Goal: Task Accomplishment & Management: Complete application form

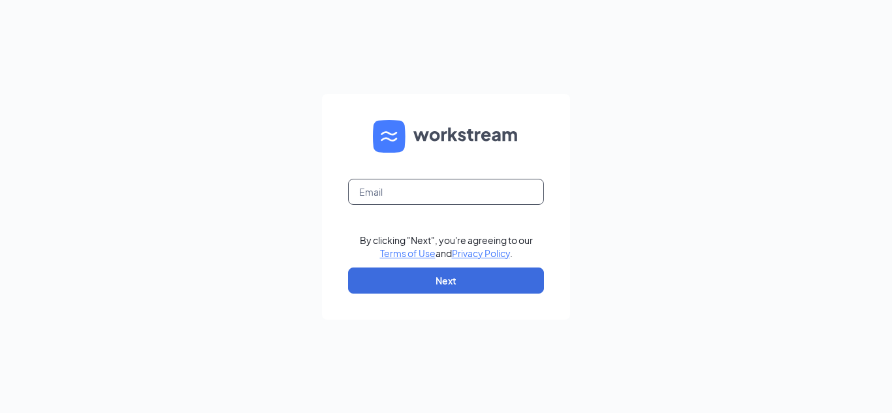
click at [405, 201] on input "text" at bounding box center [446, 192] width 196 height 26
type input "748@bajco.net"
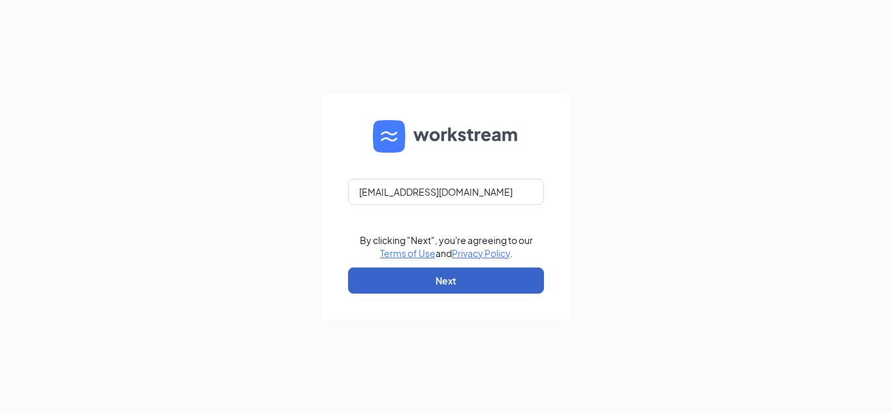
click at [497, 280] on button "Next" at bounding box center [446, 281] width 196 height 26
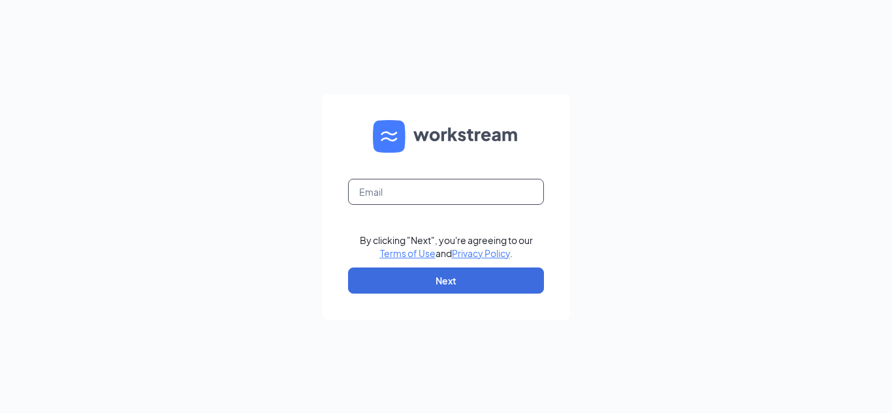
click at [438, 197] on input "text" at bounding box center [446, 192] width 196 height 26
type input "[EMAIL_ADDRESS][DOMAIN_NAME]"
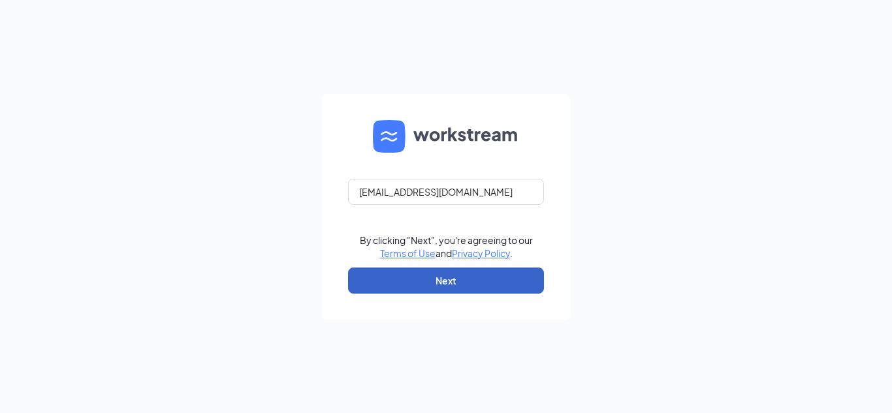
click at [431, 277] on button "Next" at bounding box center [446, 281] width 196 height 26
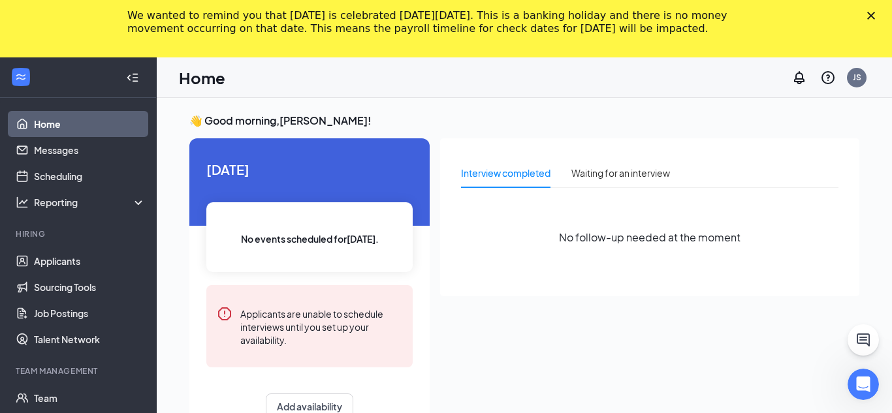
click at [872, 19] on icon "Close" at bounding box center [871, 16] width 8 height 8
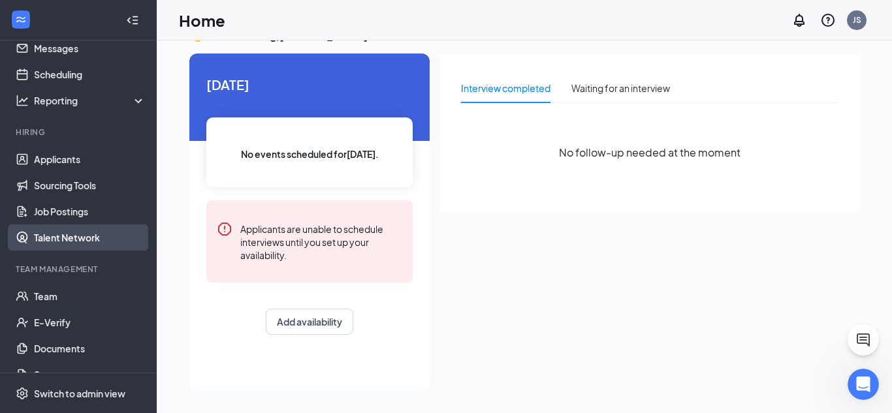
scroll to position [65, 0]
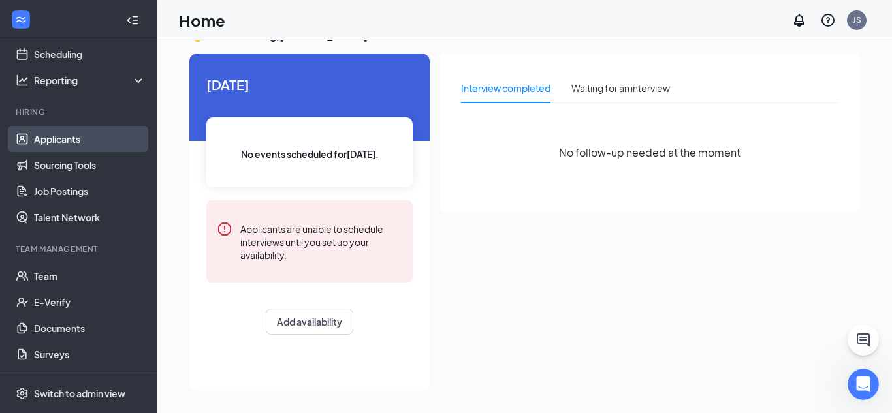
click at [95, 129] on link "Applicants" at bounding box center [90, 139] width 112 height 26
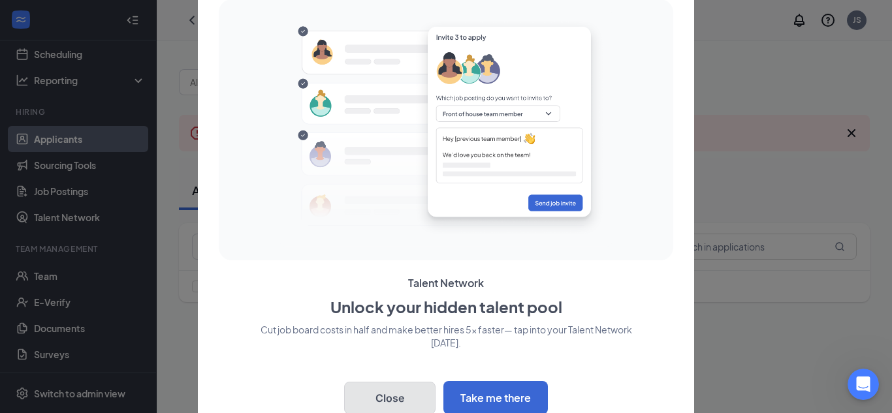
click at [406, 391] on button "Close" at bounding box center [389, 398] width 91 height 33
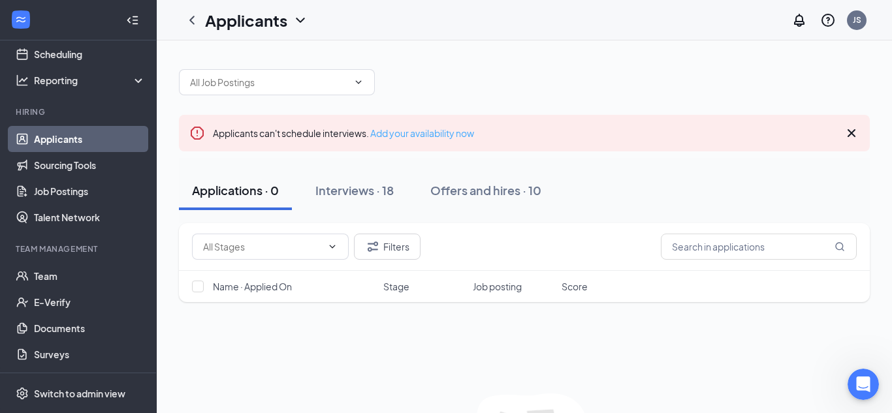
scroll to position [35, 0]
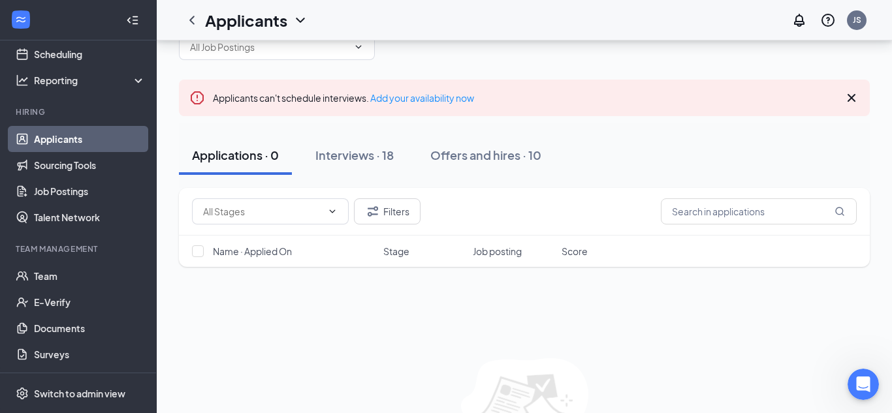
click at [848, 95] on icon "Cross" at bounding box center [852, 98] width 8 height 8
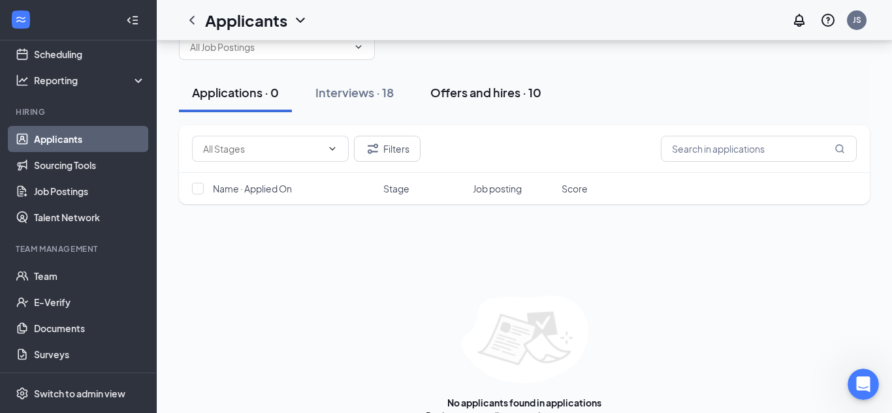
click at [466, 96] on div "Offers and hires · 10" at bounding box center [485, 92] width 111 height 16
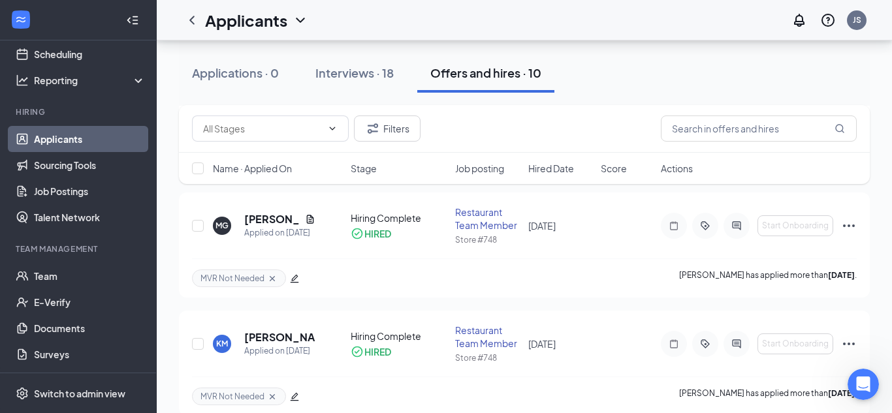
scroll to position [1024, 0]
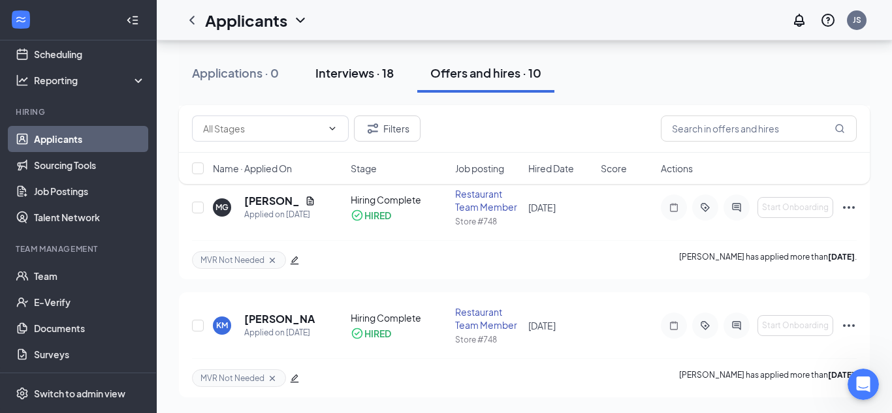
click at [374, 72] on div "Interviews · 18" at bounding box center [354, 73] width 78 height 16
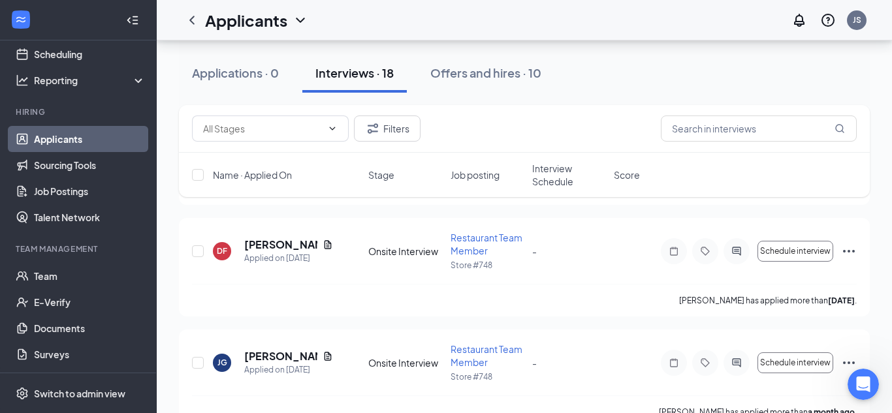
scroll to position [1865, 0]
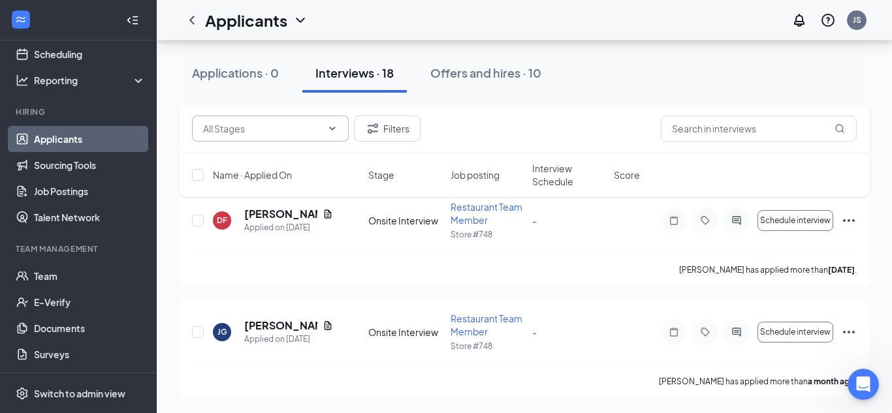
click at [217, 129] on input "text" at bounding box center [262, 128] width 119 height 14
click at [262, 127] on input "text" at bounding box center [262, 128] width 119 height 14
click at [613, 98] on div "Applications · 0 Interviews · 18 Offers and hires · 10" at bounding box center [524, 72] width 691 height 65
click at [292, 141] on span at bounding box center [270, 129] width 157 height 26
click at [296, 127] on input "text" at bounding box center [262, 128] width 119 height 14
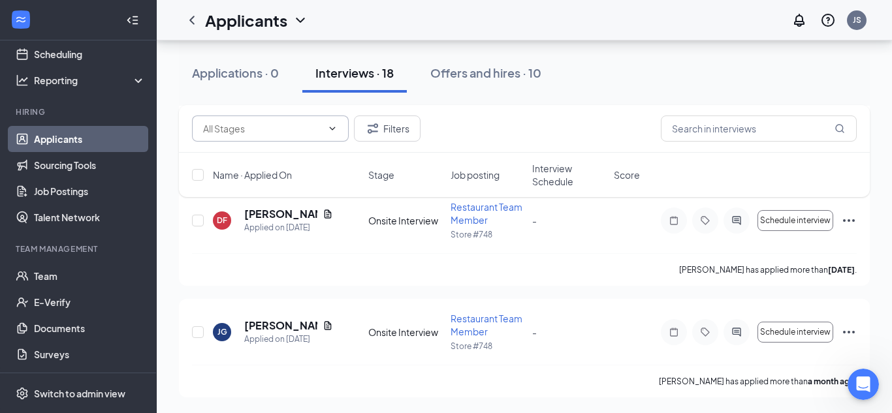
click at [296, 127] on input "text" at bounding box center [262, 128] width 119 height 14
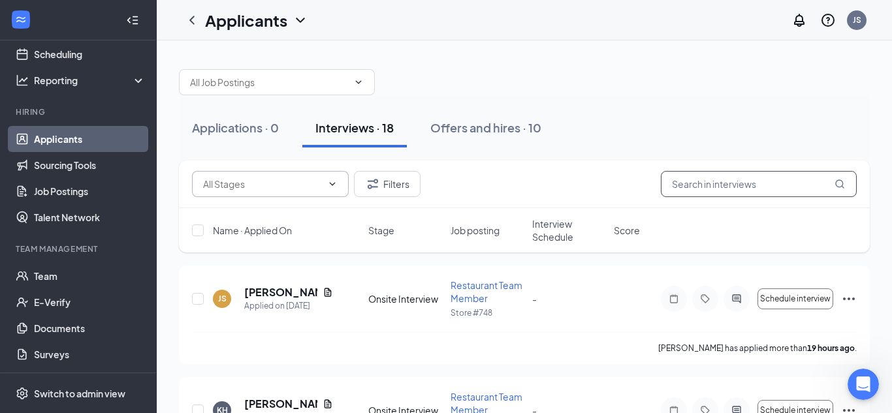
click at [729, 182] on input "text" at bounding box center [759, 184] width 196 height 26
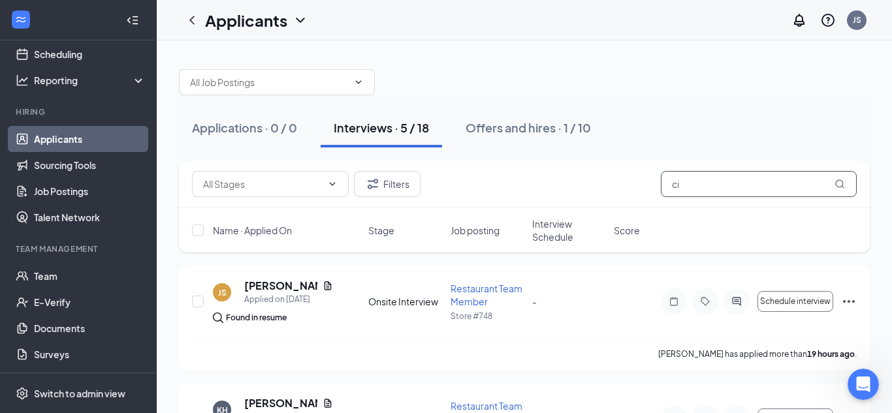
type input "ci"
click at [685, 166] on div "Filters ci" at bounding box center [524, 185] width 691 height 48
drag, startPoint x: 686, startPoint y: 180, endPoint x: 638, endPoint y: 180, distance: 47.7
click at [638, 180] on div "Filters ci" at bounding box center [524, 184] width 665 height 26
click at [684, 108] on div "Applications · 0 / 0 Interviews · 5 / 18 Offers and hires · 1 / 10" at bounding box center [524, 127] width 691 height 39
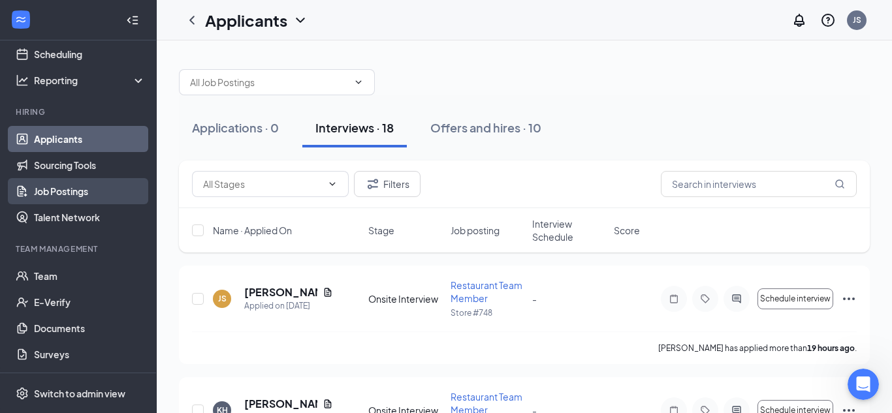
click at [101, 190] on link "Job Postings" at bounding box center [90, 191] width 112 height 26
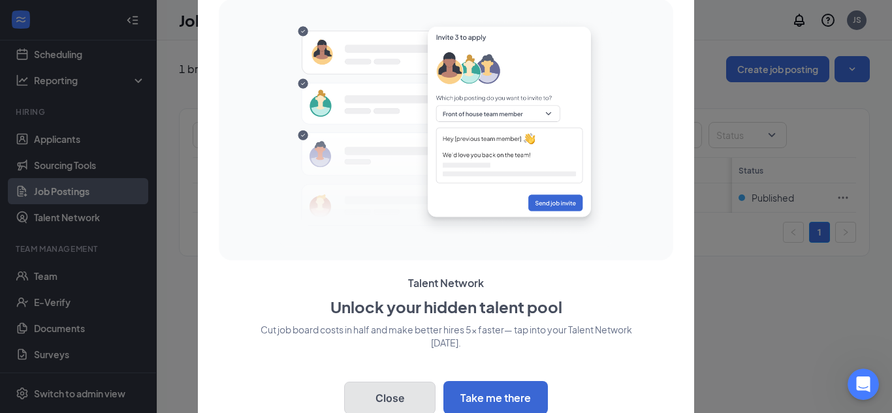
click at [415, 388] on button "Close" at bounding box center [389, 398] width 91 height 33
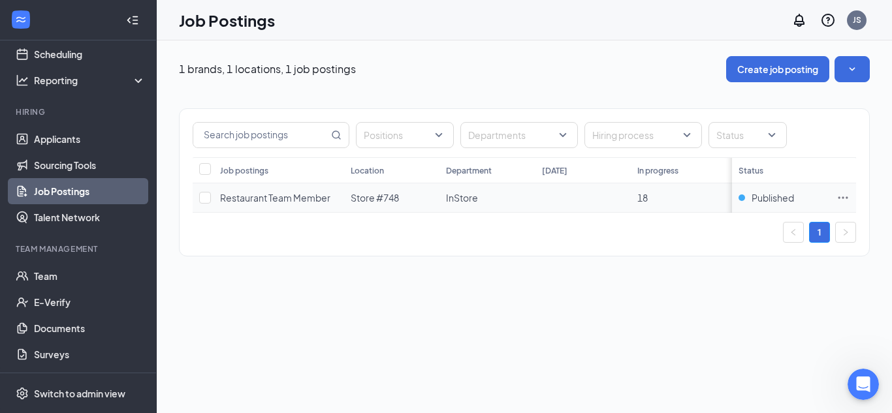
click at [842, 195] on icon "Ellipses" at bounding box center [843, 197] width 13 height 13
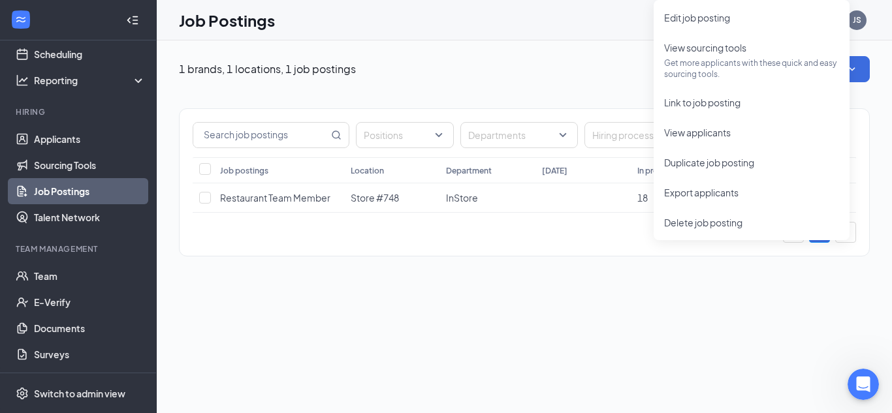
click at [661, 257] on div "Positions Departments Hiring process Status Job postings Location Department To…" at bounding box center [524, 175] width 691 height 187
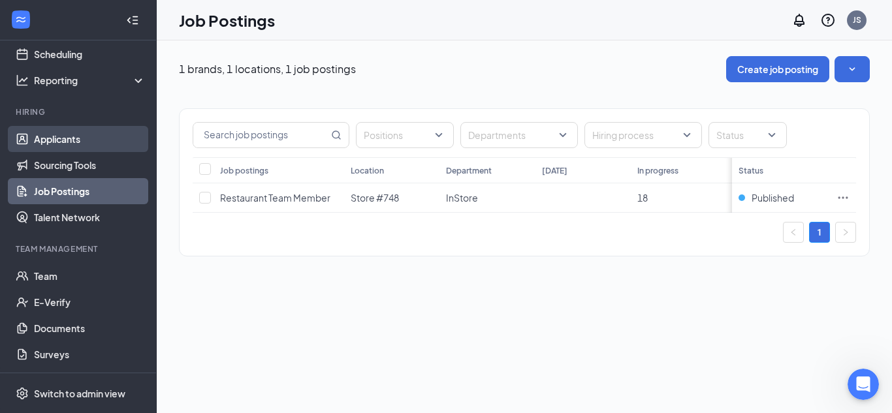
click at [45, 140] on link "Applicants" at bounding box center [90, 139] width 112 height 26
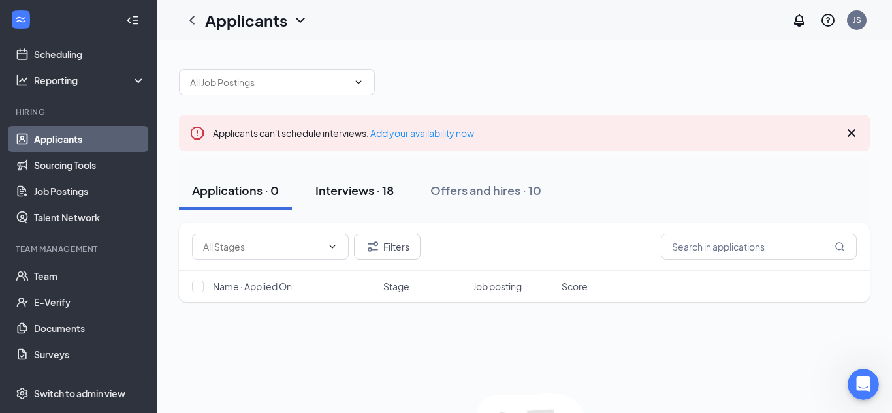
click at [374, 186] on div "Interviews · 18" at bounding box center [354, 190] width 78 height 16
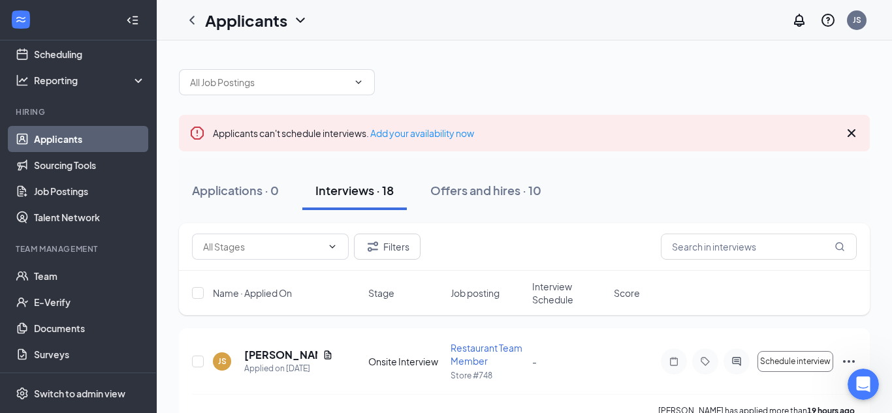
click at [95, 145] on link "Applicants" at bounding box center [90, 139] width 112 height 26
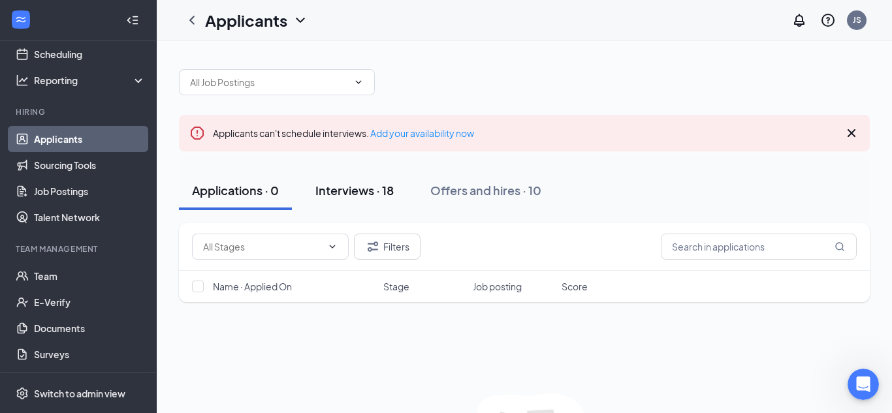
click at [330, 200] on button "Interviews · 18" at bounding box center [354, 190] width 104 height 39
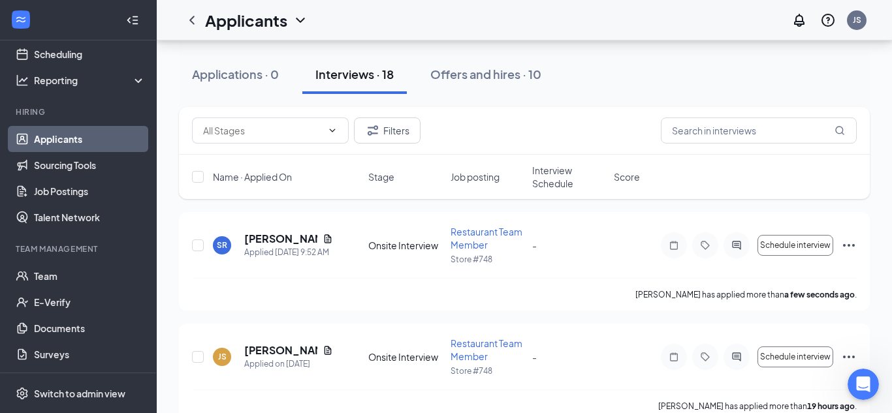
scroll to position [117, 0]
click at [281, 240] on h5 "[PERSON_NAME]" at bounding box center [280, 238] width 73 height 14
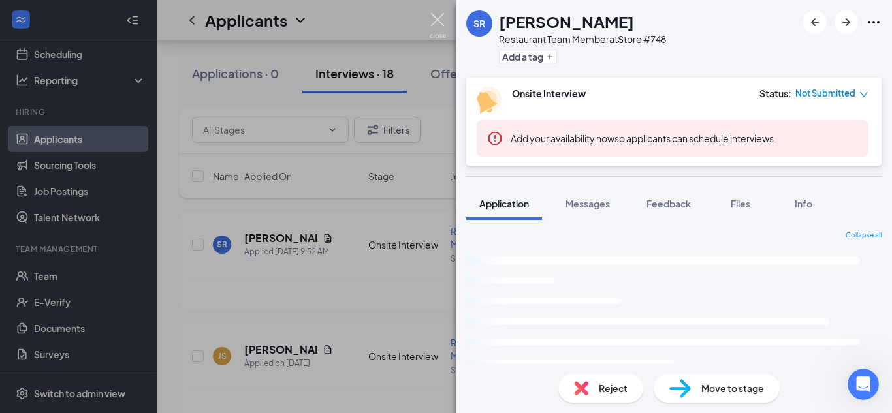
click at [438, 20] on img at bounding box center [438, 25] width 16 height 25
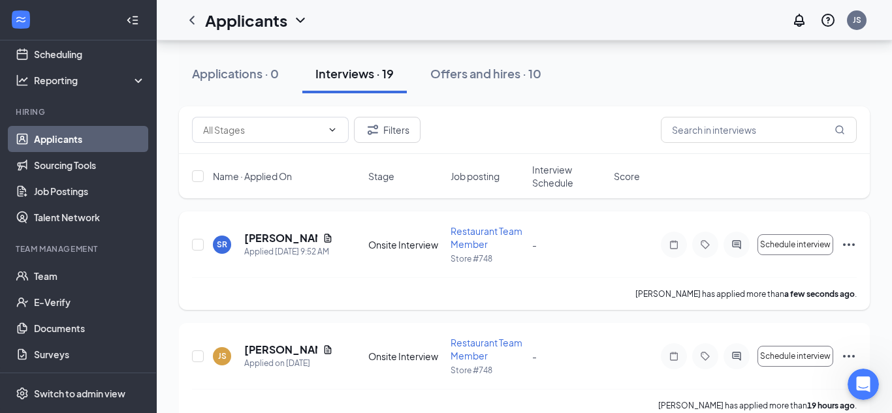
click at [578, 254] on div "SR Sidney Riedhart Applied Today 9:52 AM Onsite Interview Restaurant Team Membe…" at bounding box center [524, 251] width 665 height 53
click at [851, 243] on icon "Ellipses" at bounding box center [849, 245] width 16 height 16
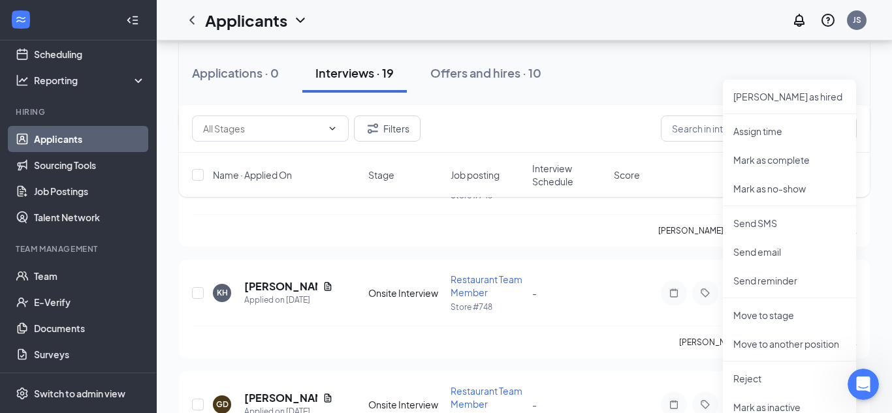
scroll to position [294, 0]
click at [795, 313] on p "Move to stage" at bounding box center [789, 313] width 112 height 13
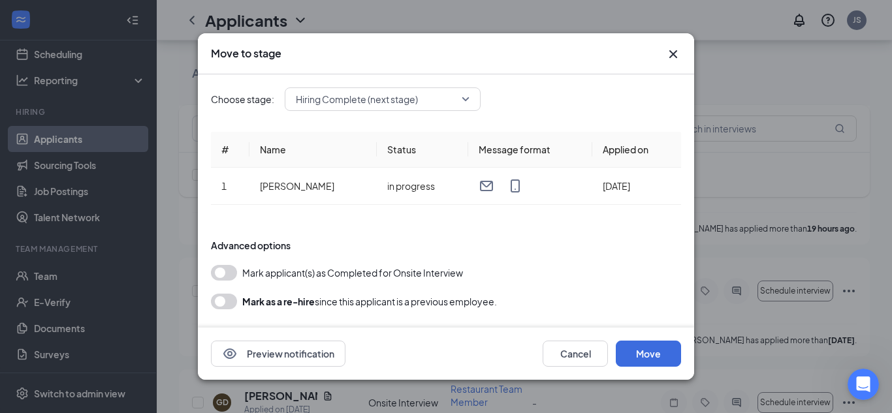
click at [223, 270] on button "button" at bounding box center [224, 273] width 26 height 16
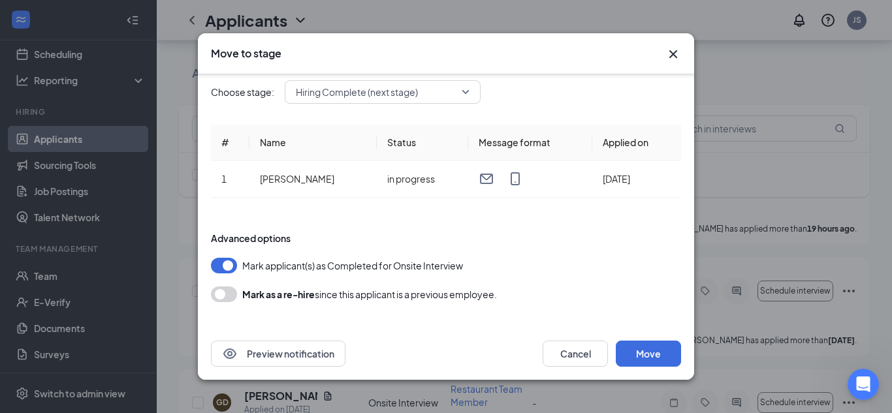
click at [483, 311] on form "Advanced options Mark applicant(s) as Completed for Onsite Interview Mark as a …" at bounding box center [446, 267] width 470 height 97
click at [537, 217] on div "Choose stage: Hiring Complete (next stage) # Name Status Message format Applied…" at bounding box center [446, 197] width 470 height 261
click at [661, 361] on button "Move" at bounding box center [648, 354] width 65 height 26
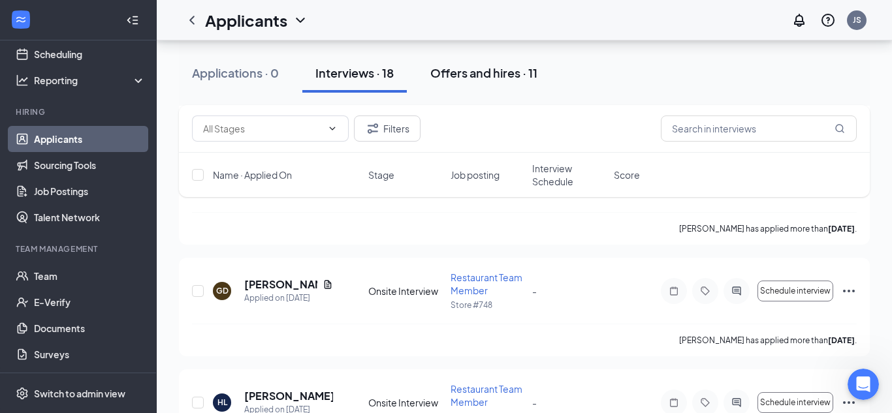
click at [474, 78] on div "Offers and hires · 11" at bounding box center [483, 73] width 107 height 16
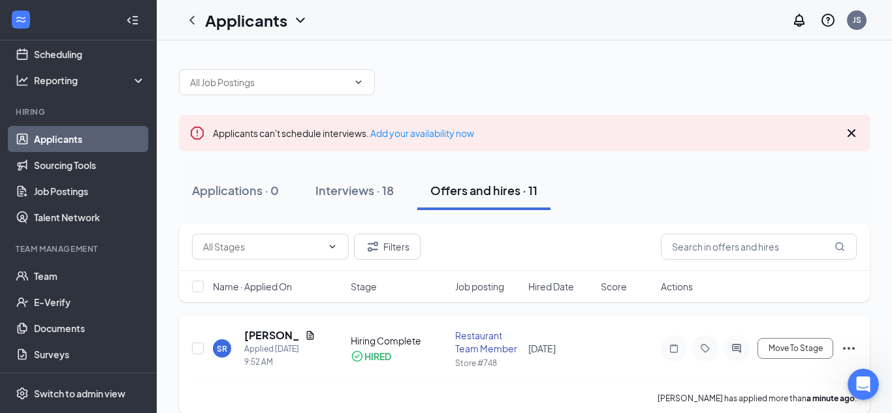
click at [852, 350] on icon "Ellipses" at bounding box center [849, 349] width 16 height 16
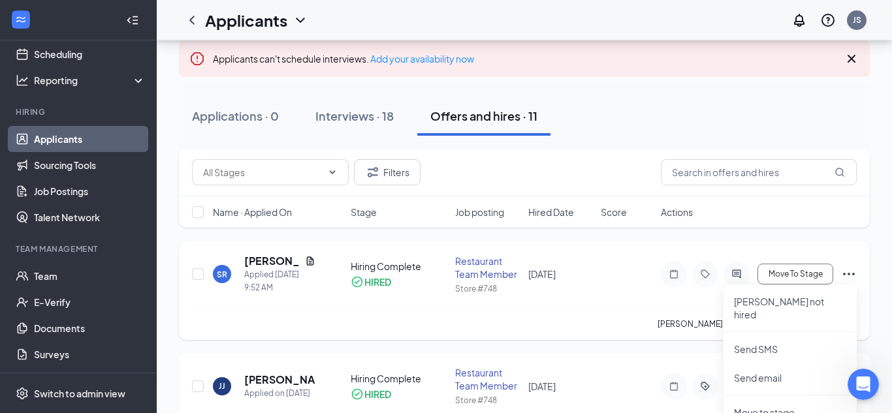
scroll to position [78, 0]
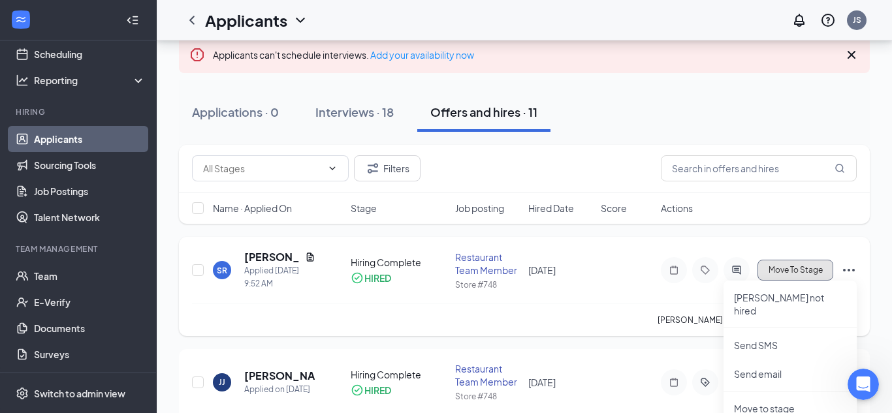
click at [793, 276] on button "Move To Stage" at bounding box center [796, 270] width 76 height 21
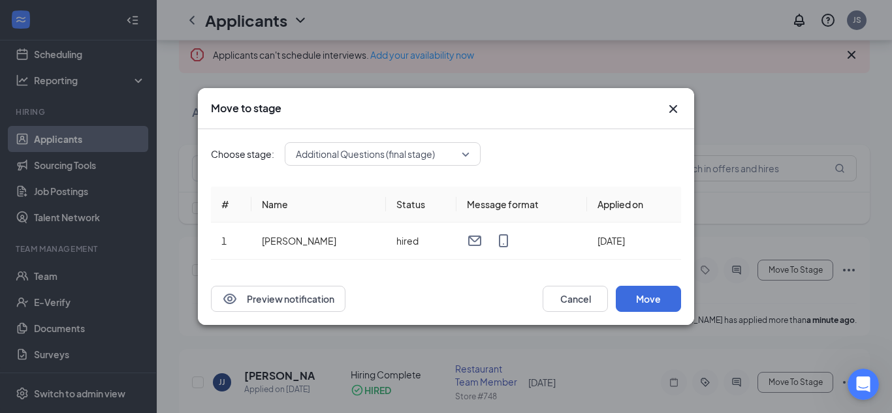
click at [470, 156] on span "Additional Questions (final stage)" at bounding box center [383, 154] width 174 height 20
click at [674, 108] on icon "Cross" at bounding box center [673, 109] width 8 height 8
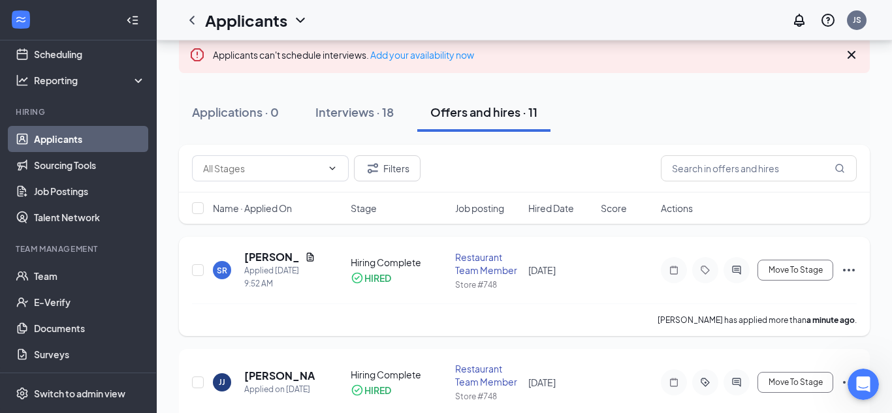
click at [487, 265] on div "Restaurant Team Member" at bounding box center [487, 264] width 65 height 26
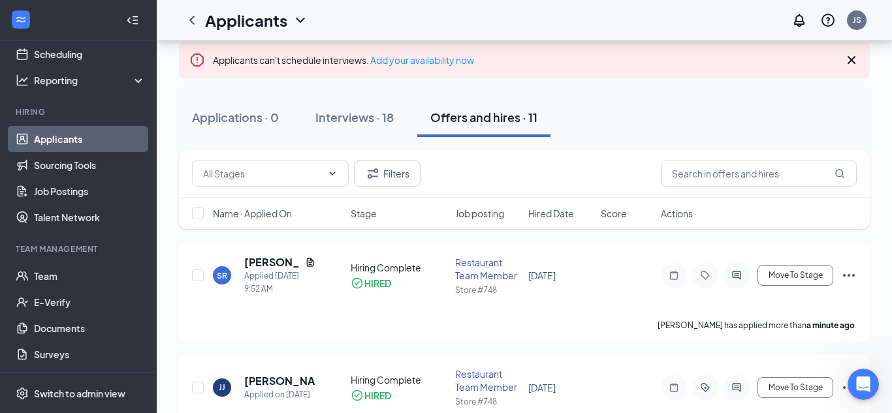
scroll to position [106, 0]
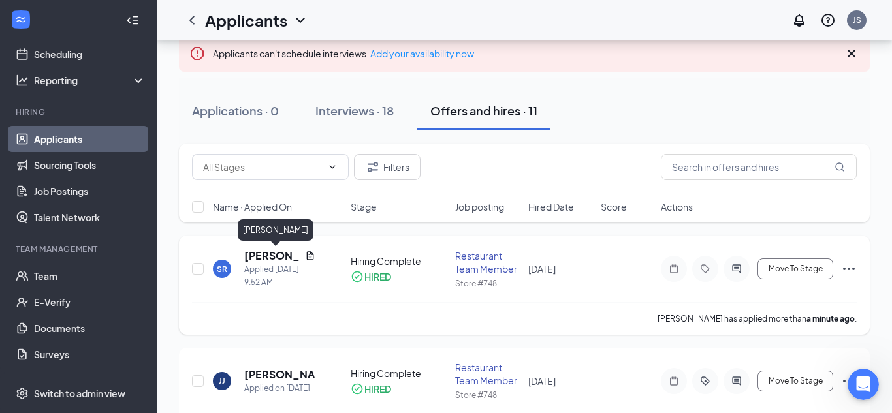
click at [256, 258] on h5 "[PERSON_NAME]" at bounding box center [272, 256] width 56 height 14
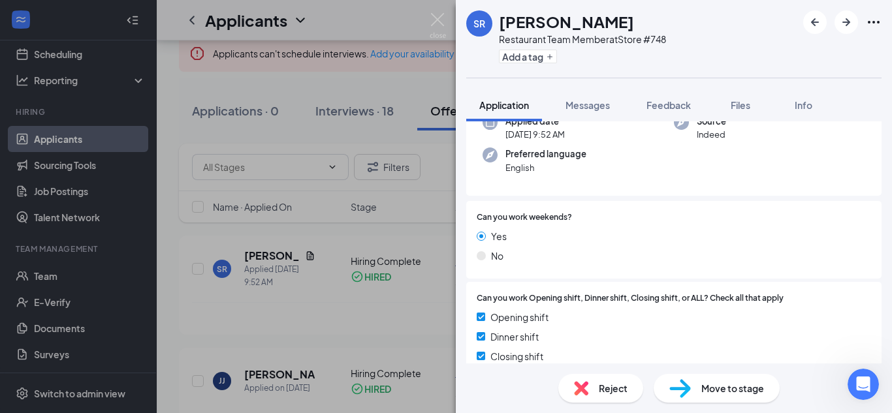
scroll to position [370, 0]
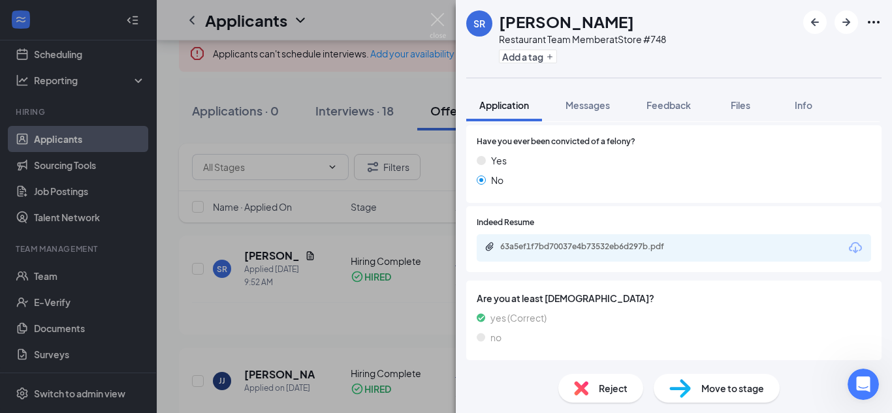
click at [412, 200] on div "SR Sidney Riedhart Restaurant Team Member at Store #748 Add a tag Application M…" at bounding box center [446, 206] width 892 height 413
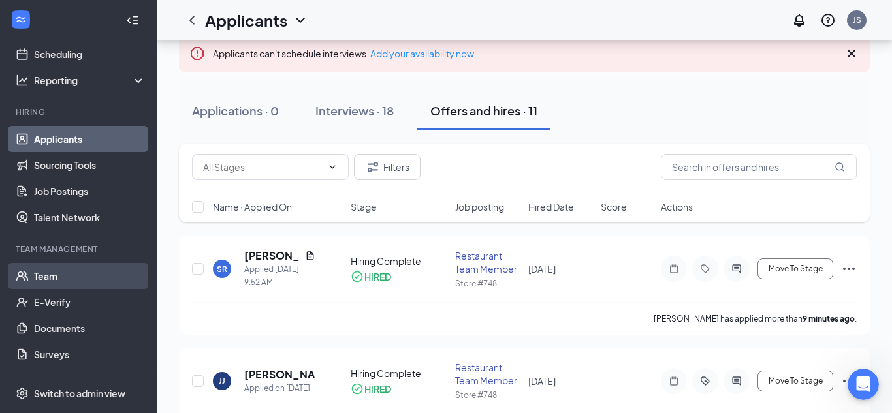
click at [53, 271] on link "Team" at bounding box center [90, 276] width 112 height 26
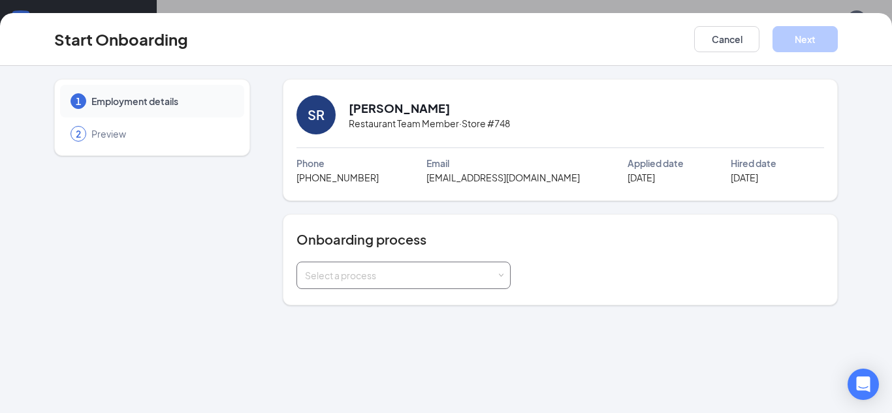
click at [461, 275] on div "Select a process" at bounding box center [400, 275] width 191 height 13
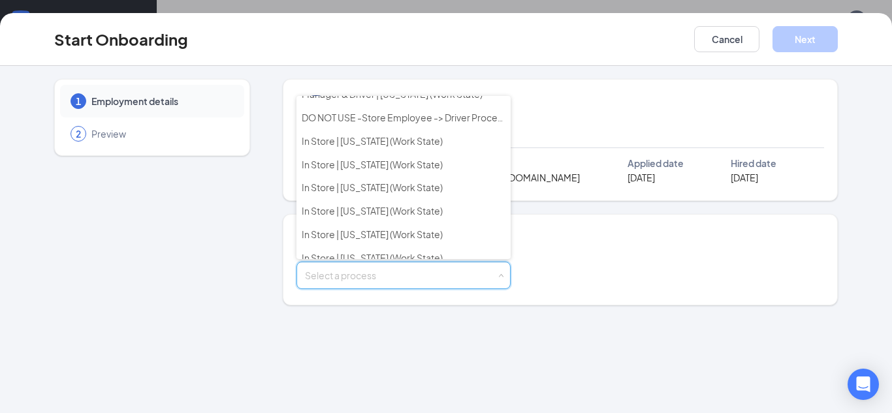
scroll to position [458, 0]
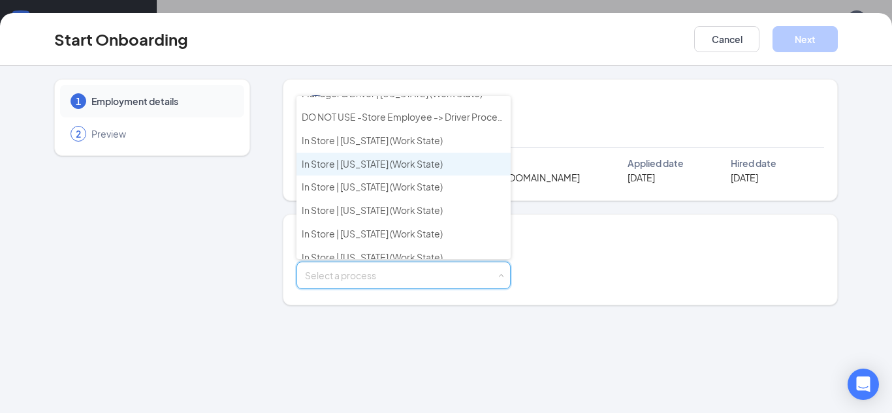
click at [415, 163] on span "In Store | Indiana (Work State)" at bounding box center [372, 164] width 141 height 12
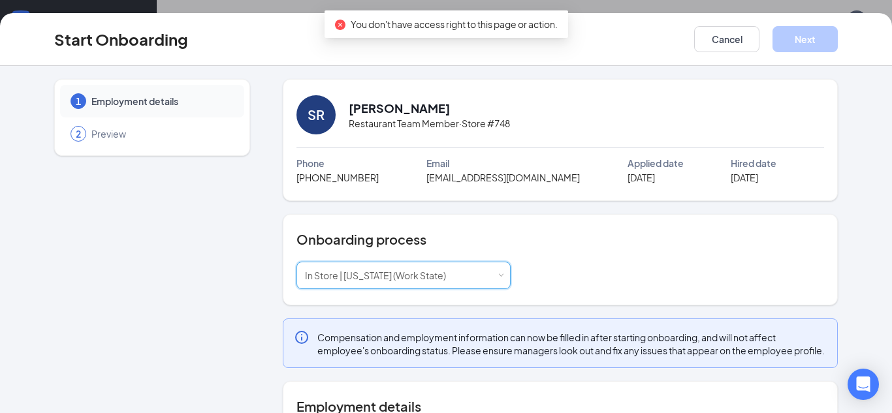
click at [172, 144] on div "2 Preview" at bounding box center [152, 134] width 184 height 33
click at [110, 136] on span "Preview" at bounding box center [161, 133] width 140 height 13
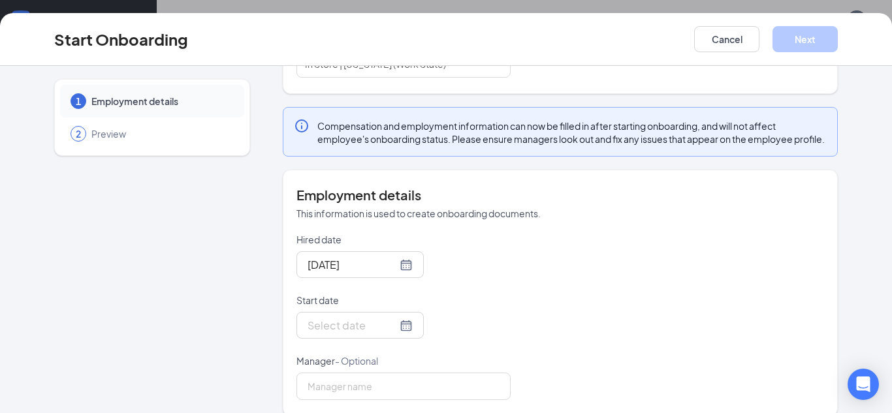
scroll to position [241, 0]
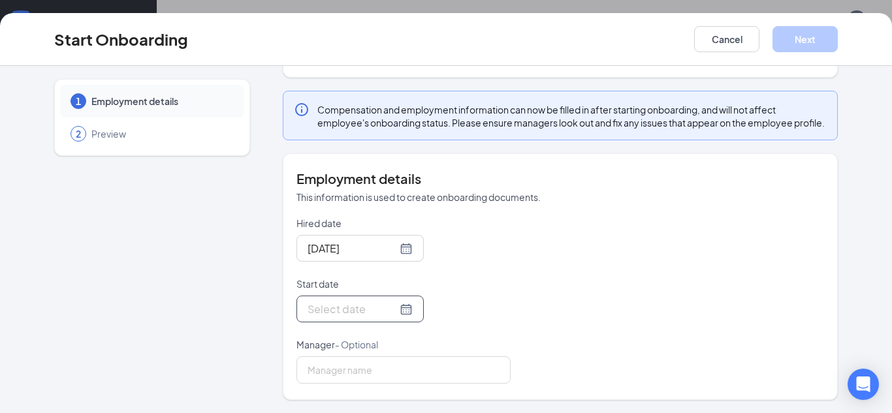
click at [343, 315] on input "Start date" at bounding box center [352, 309] width 89 height 16
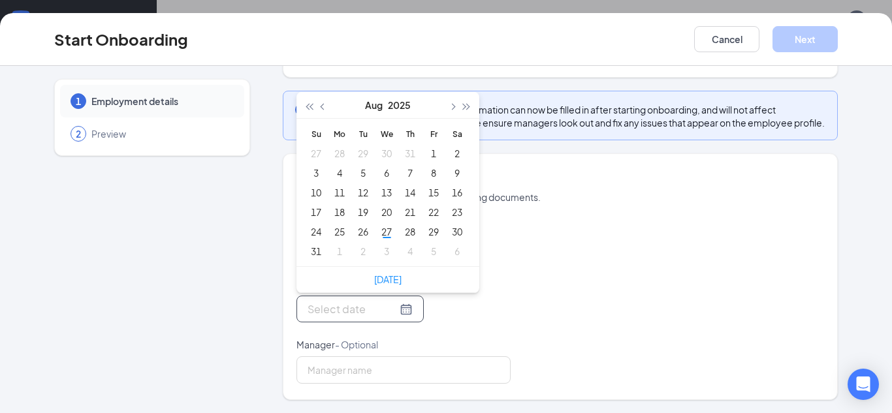
type input "Aug 30, 2025"
type input "Aug 26, 2025"
type input "Aug 28, 2025"
click at [408, 235] on div "28" at bounding box center [410, 232] width 16 height 16
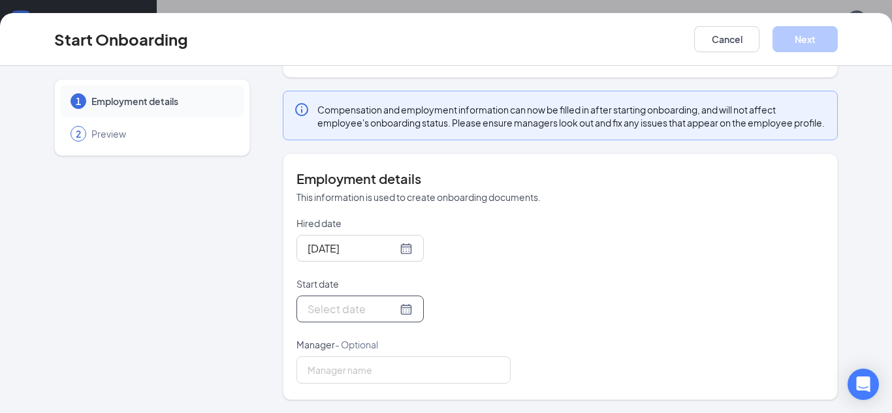
click at [340, 304] on input "Start date" at bounding box center [352, 309] width 89 height 16
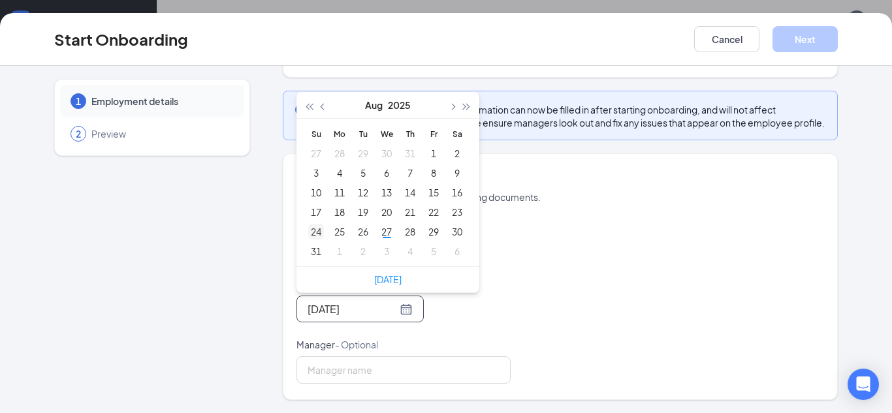
type input "Aug 24, 2025"
type input "Sep 1, 2025"
click at [341, 252] on div "1" at bounding box center [340, 252] width 16 height 16
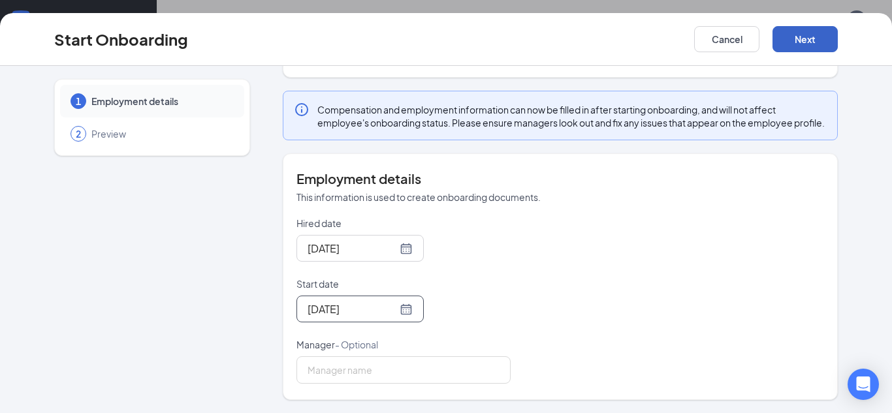
click at [794, 46] on button "Next" at bounding box center [805, 39] width 65 height 26
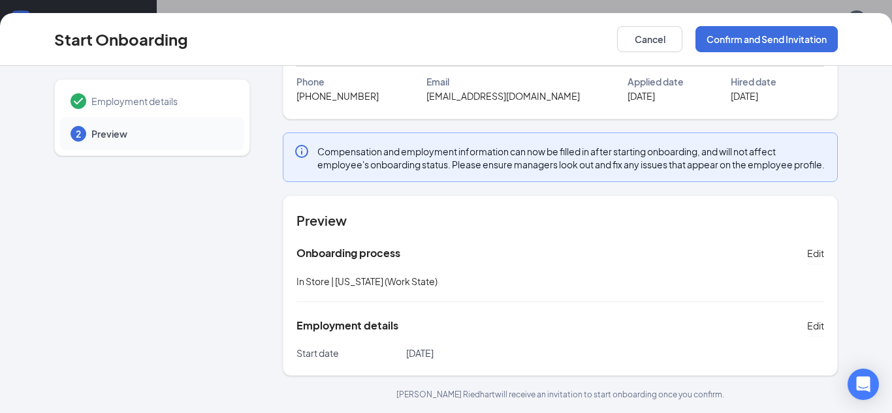
scroll to position [0, 0]
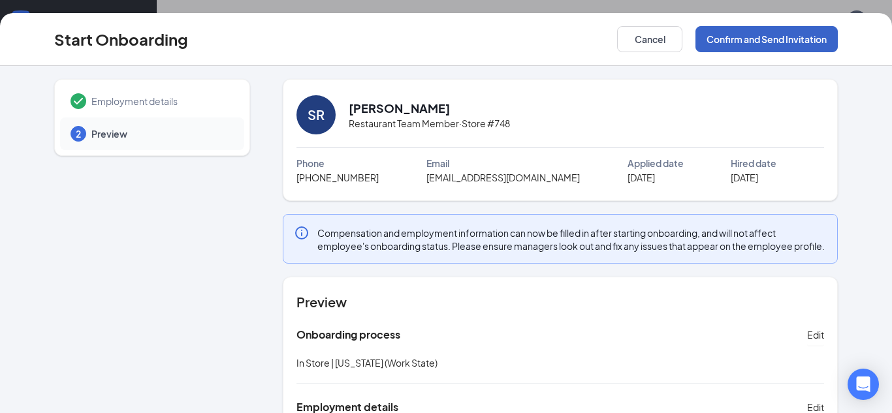
click at [800, 38] on button "Confirm and Send Invitation" at bounding box center [767, 39] width 142 height 26
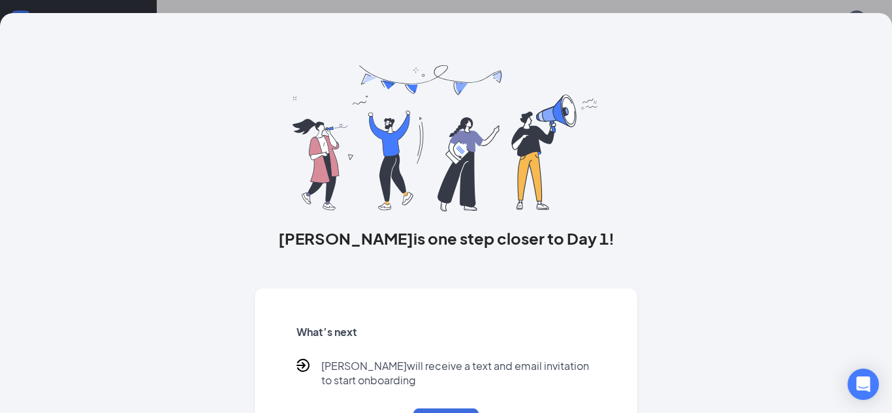
scroll to position [61, 0]
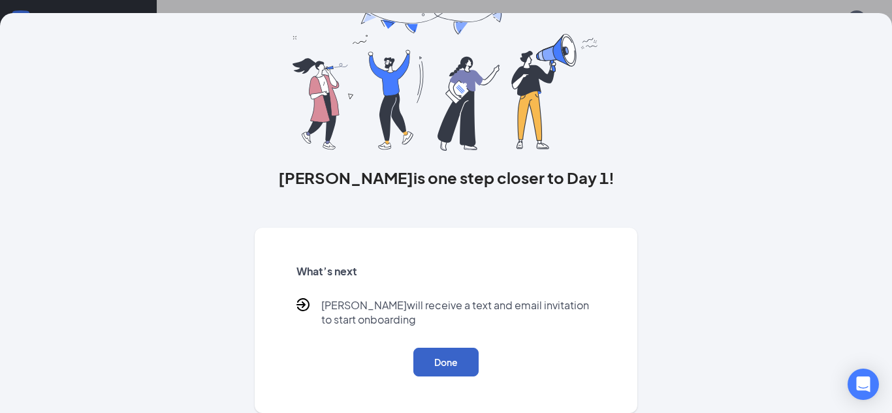
click at [455, 357] on button "Done" at bounding box center [445, 362] width 65 height 29
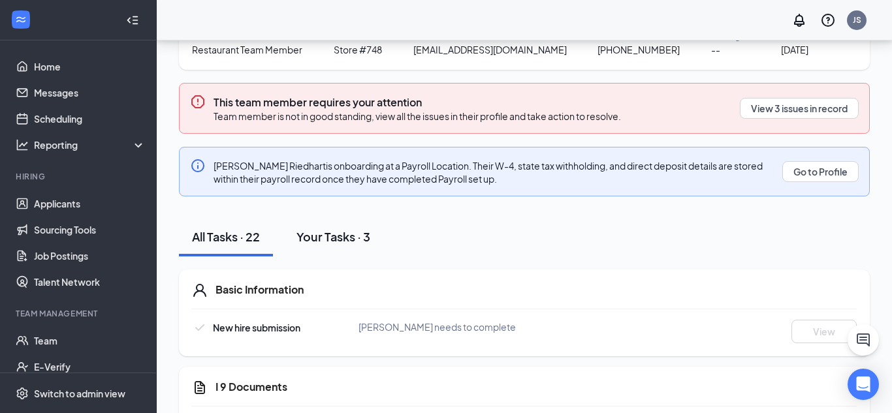
scroll to position [127, 0]
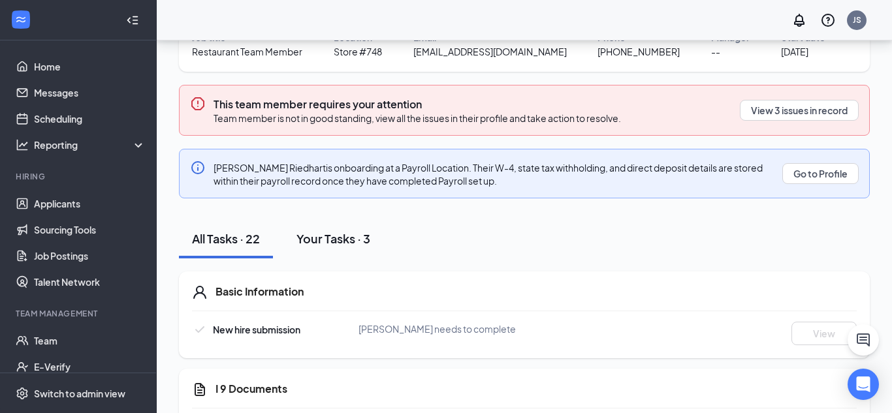
click at [330, 241] on div "Your Tasks · 3" at bounding box center [333, 239] width 74 height 16
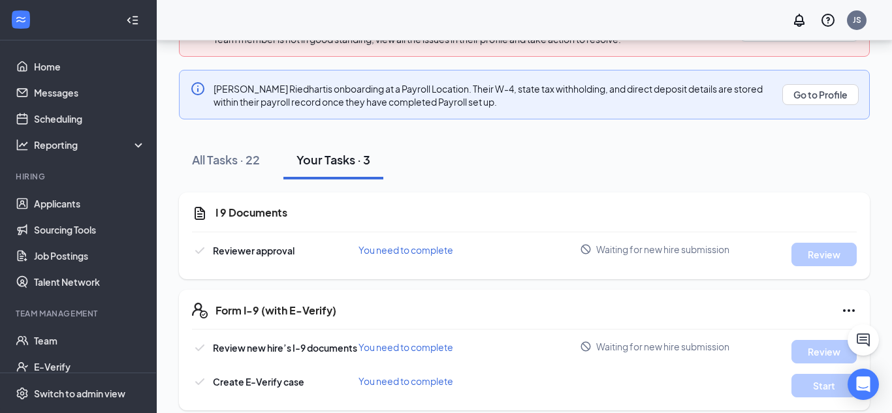
scroll to position [219, 0]
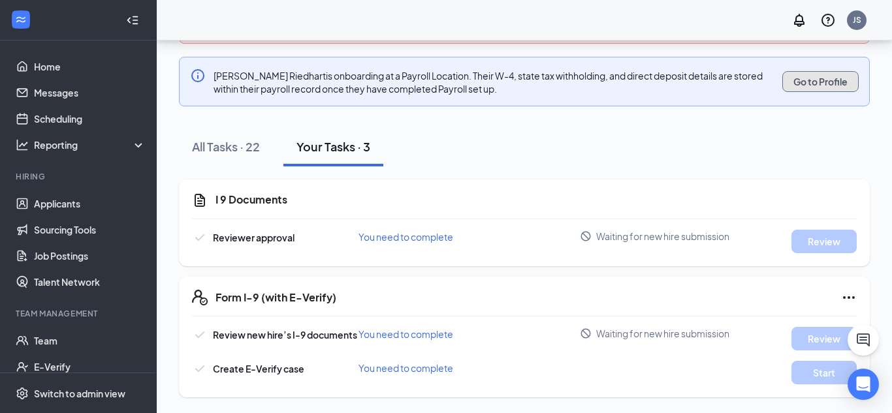
click at [825, 85] on button "Go to Profile" at bounding box center [820, 81] width 76 height 21
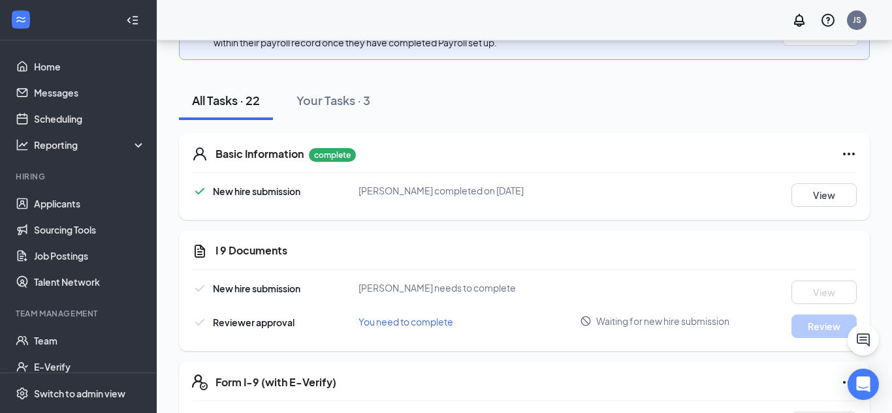
scroll to position [266, 0]
click at [830, 197] on button "View" at bounding box center [824, 195] width 65 height 24
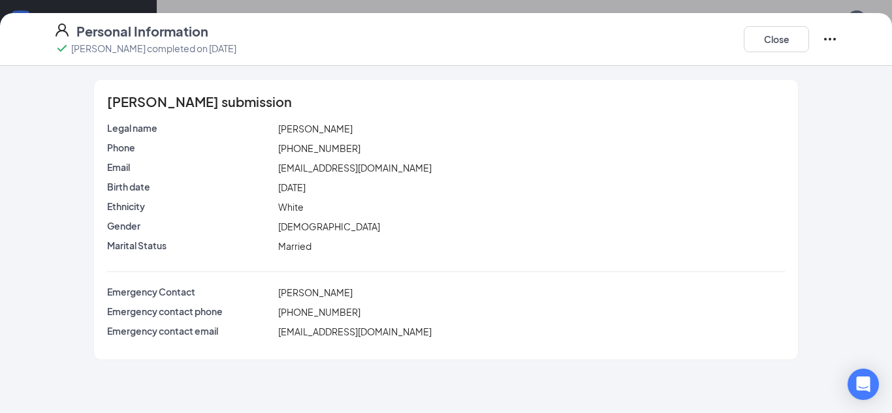
scroll to position [557, 0]
click at [782, 34] on button "Close" at bounding box center [776, 39] width 65 height 26
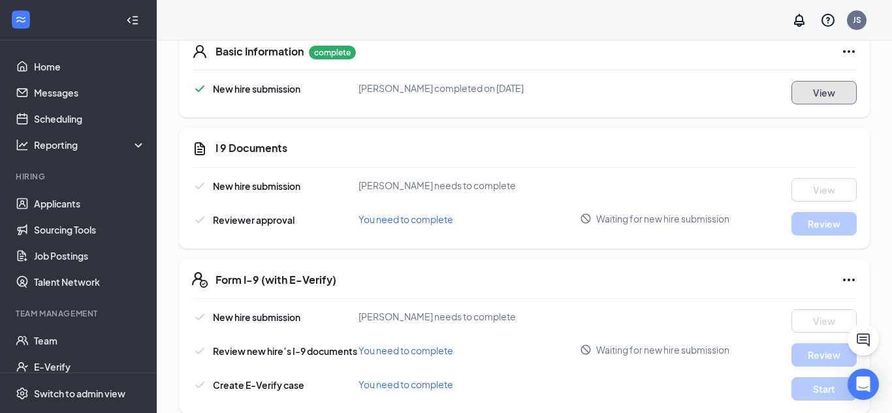
scroll to position [0, 0]
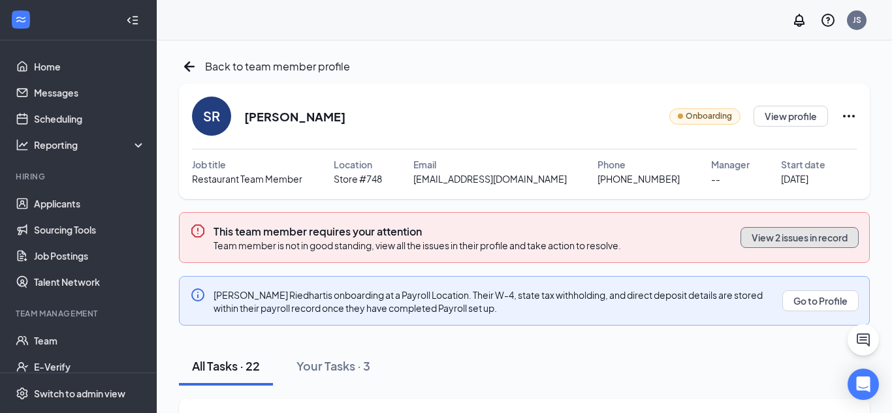
click at [780, 248] on button "View 2 issues in record" at bounding box center [800, 237] width 118 height 21
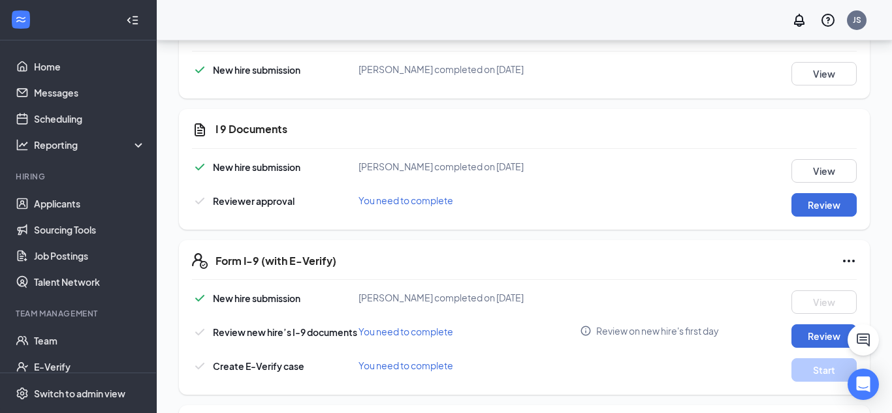
scroll to position [389, 0]
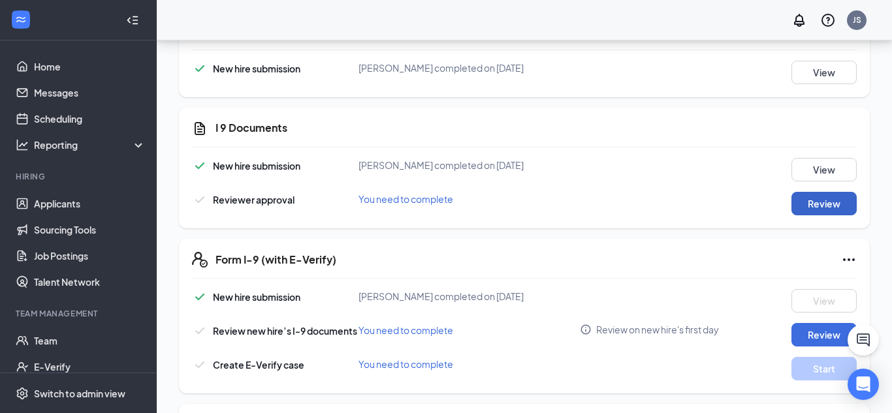
click at [836, 202] on button "Review" at bounding box center [824, 204] width 65 height 24
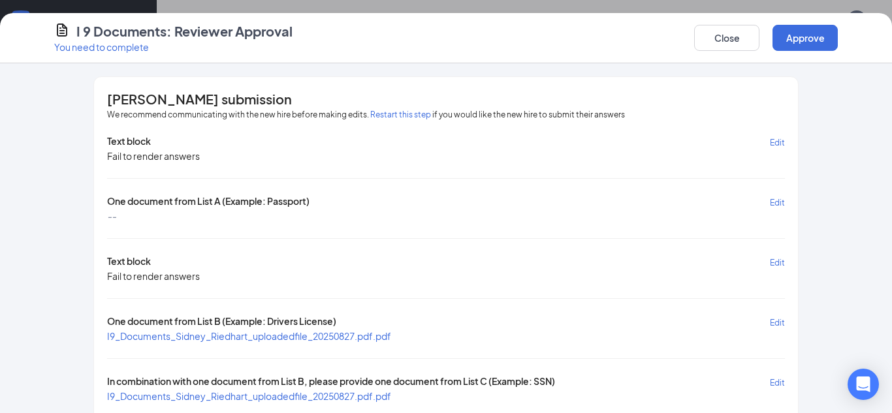
click at [771, 141] on span "Edit" at bounding box center [777, 143] width 15 height 10
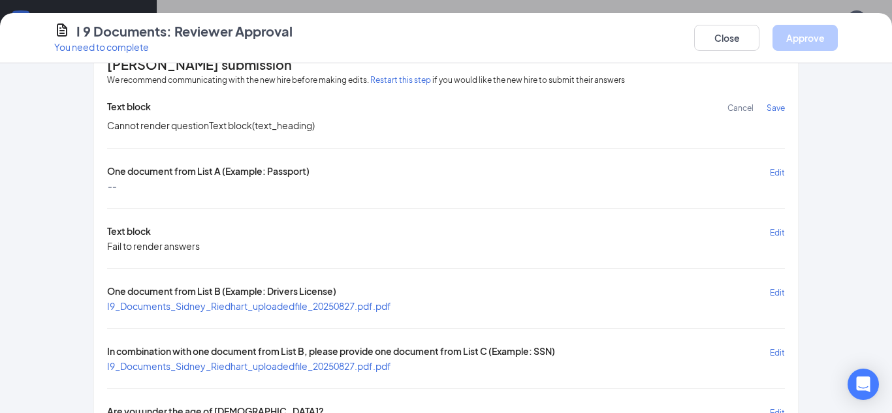
scroll to position [84, 0]
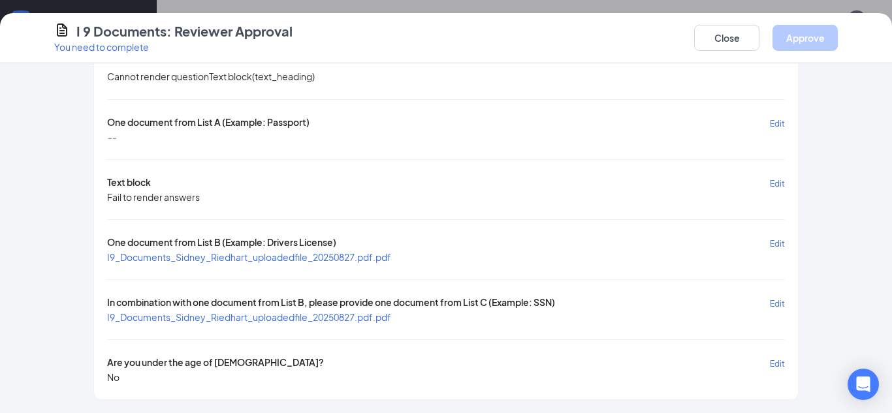
click at [771, 182] on span "Edit" at bounding box center [777, 184] width 15 height 10
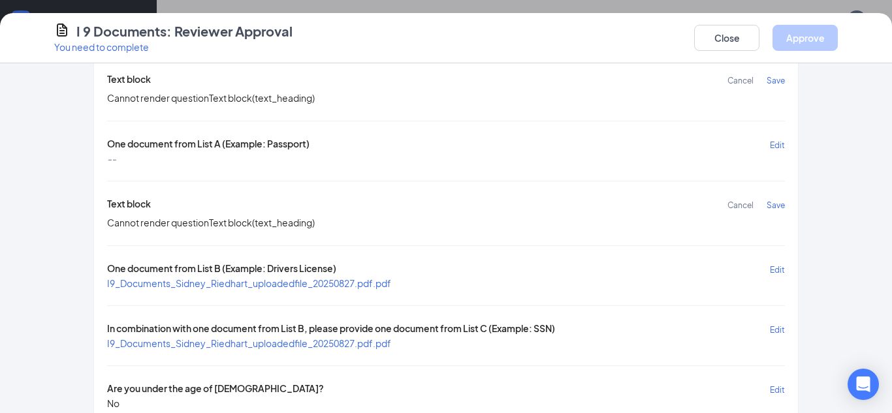
scroll to position [88, 0]
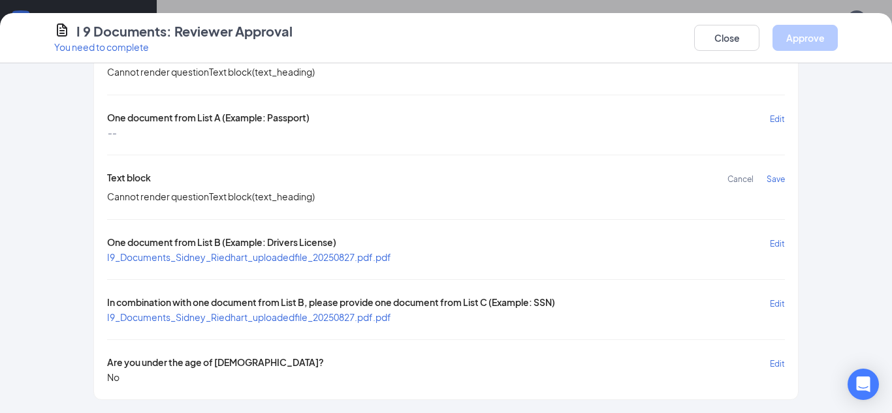
click at [775, 244] on span "Edit" at bounding box center [777, 244] width 15 height 10
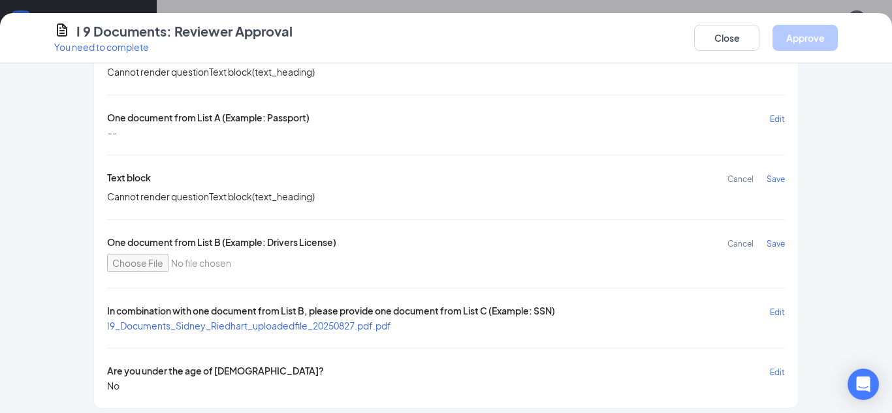
click at [734, 239] on span "Cancel" at bounding box center [741, 244] width 26 height 10
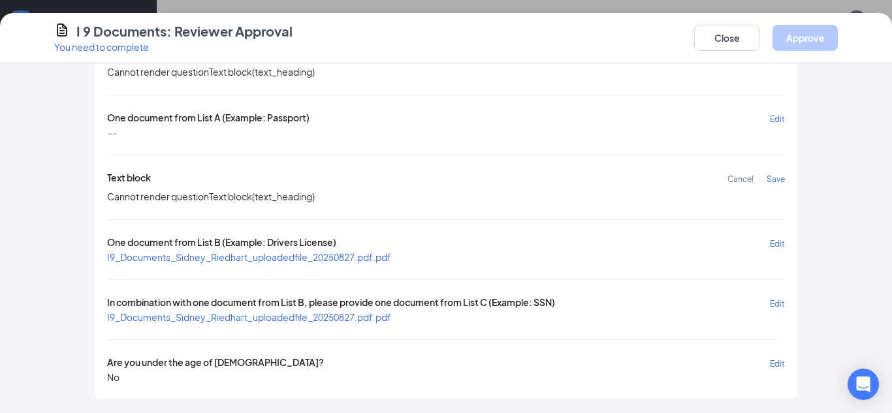
scroll to position [0, 0]
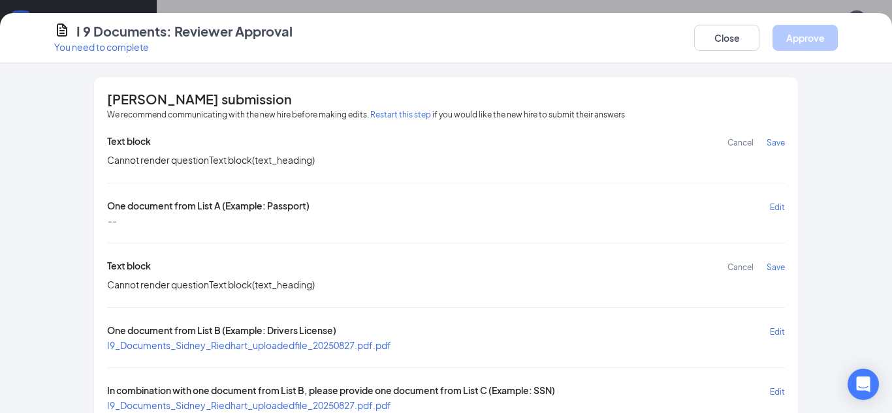
click at [407, 185] on div "Text block Cancel Save Cannot render question Text block ( text_heading ) One d…" at bounding box center [446, 304] width 678 height 338
click at [264, 158] on div "Cannot render question Text block ( text_heading )" at bounding box center [446, 160] width 678 height 14
click at [616, 155] on div "Cannot render question Text block ( text_heading )" at bounding box center [446, 160] width 678 height 14
click at [744, 143] on span "Cancel" at bounding box center [741, 143] width 26 height 10
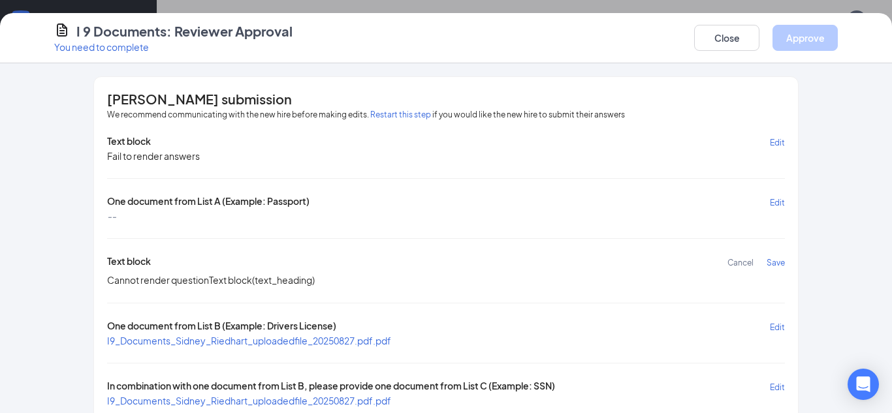
click at [742, 262] on span "Cancel" at bounding box center [741, 263] width 26 height 10
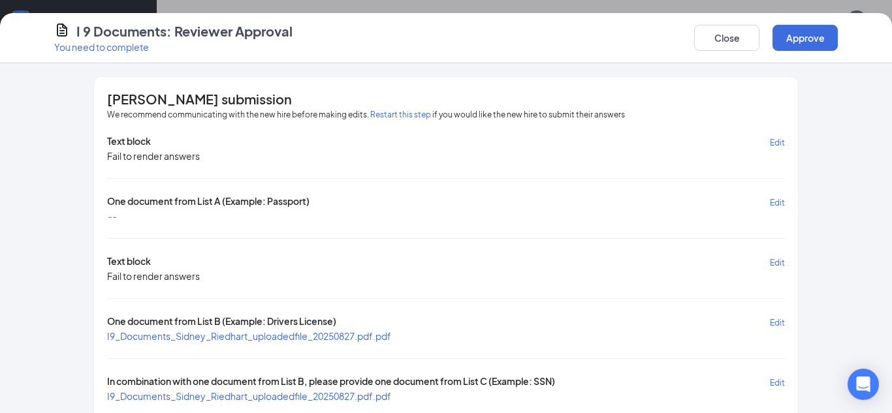
scroll to position [79, 0]
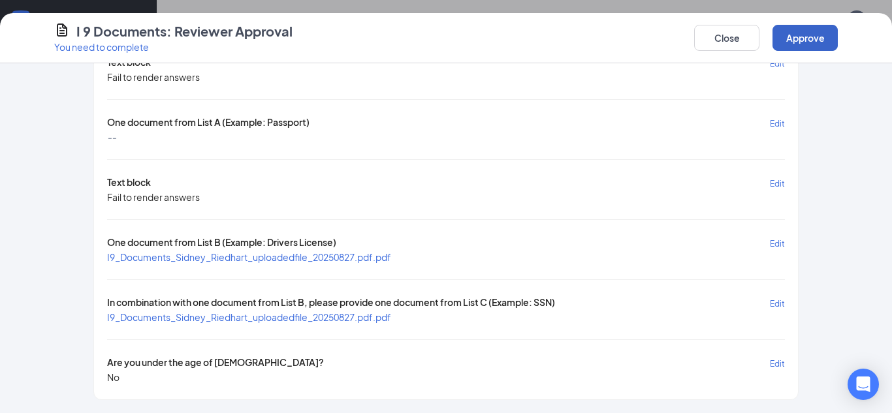
click at [811, 33] on button "Approve" at bounding box center [805, 38] width 65 height 26
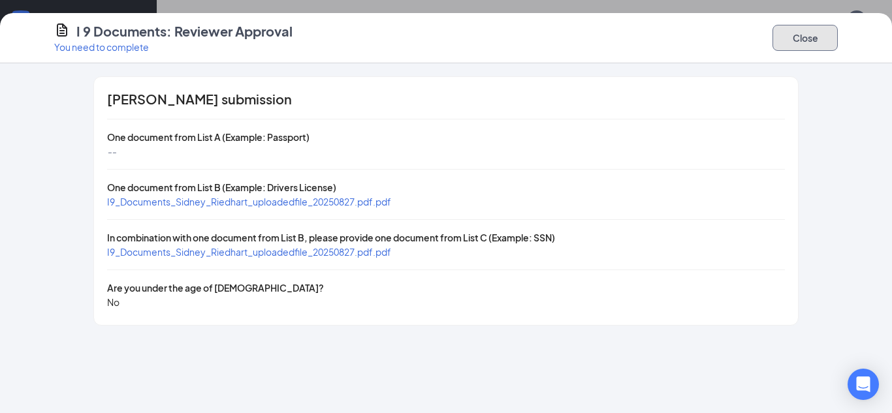
click at [825, 33] on button "Close" at bounding box center [805, 38] width 65 height 26
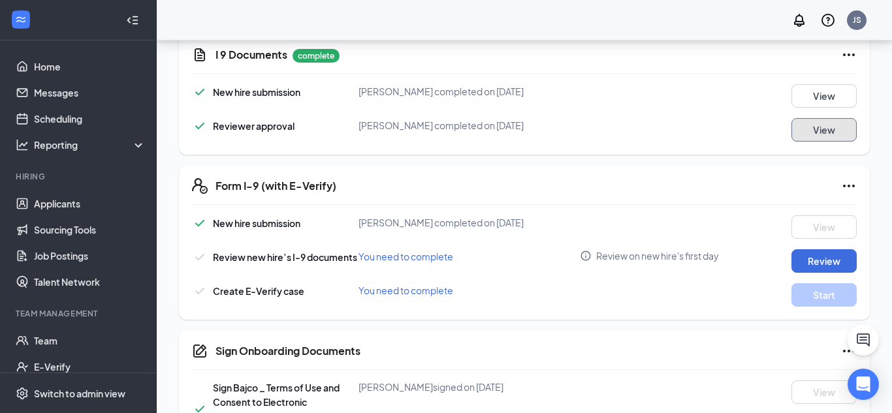
scroll to position [475, 0]
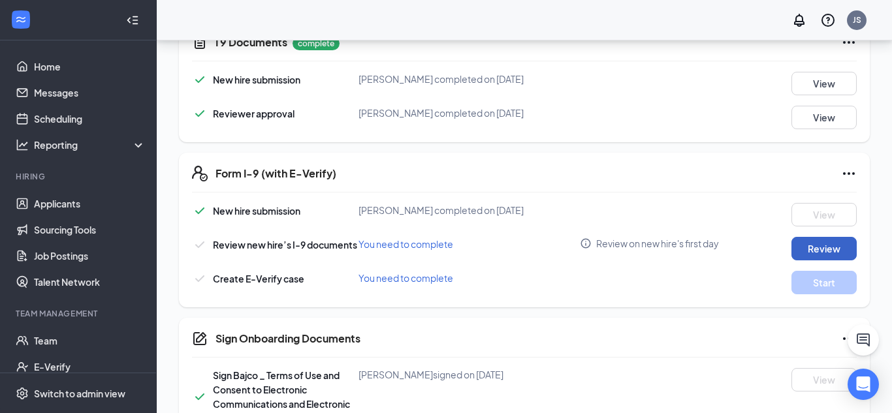
click at [830, 251] on button "Review" at bounding box center [824, 249] width 65 height 24
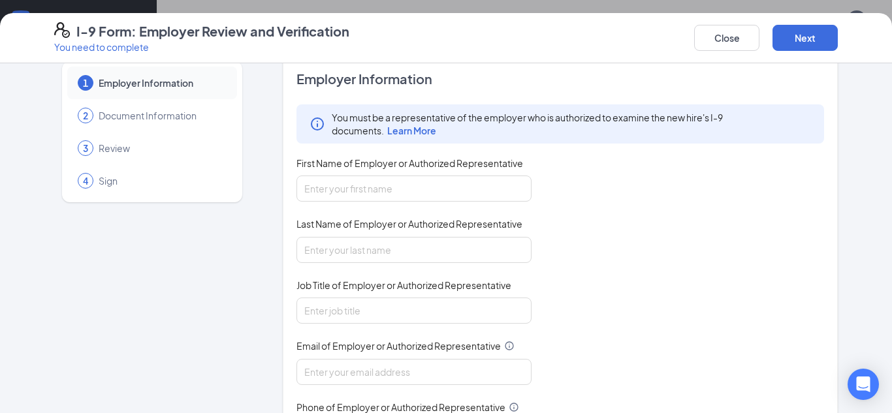
scroll to position [0, 0]
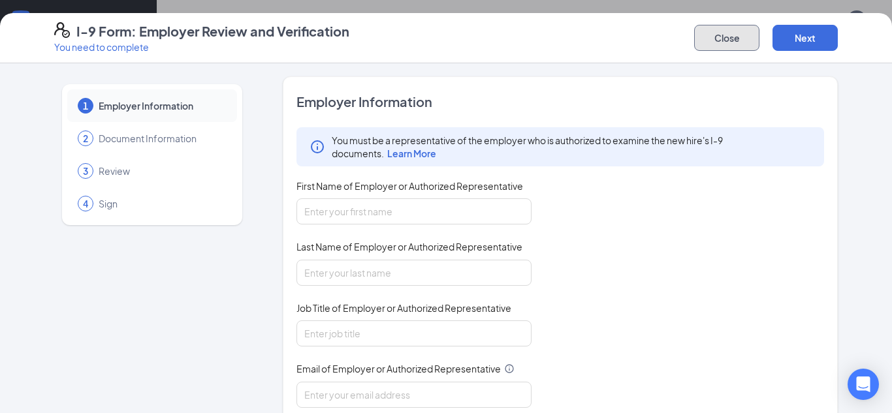
click at [725, 40] on button "Close" at bounding box center [726, 38] width 65 height 26
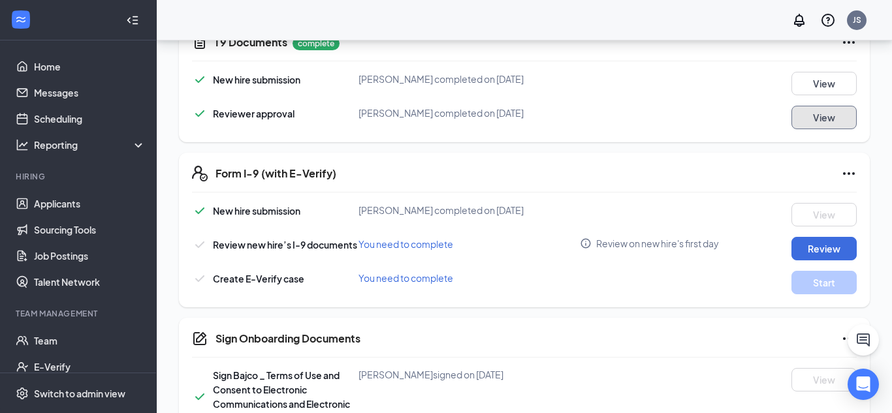
click at [812, 120] on button "View" at bounding box center [824, 118] width 65 height 24
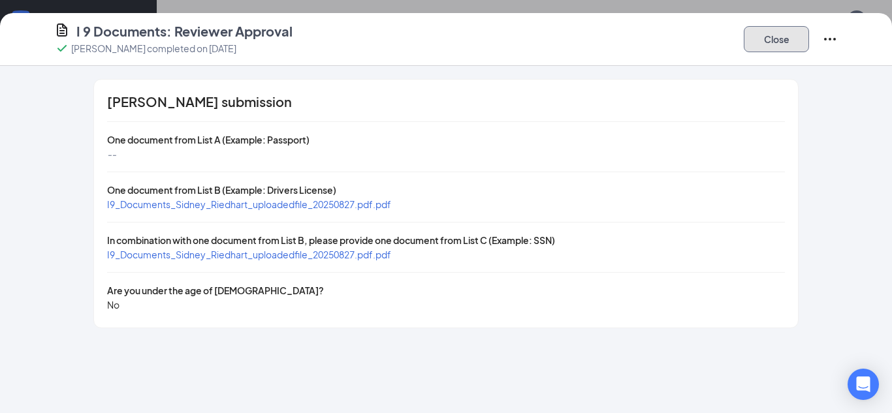
click at [774, 31] on button "Close" at bounding box center [776, 39] width 65 height 26
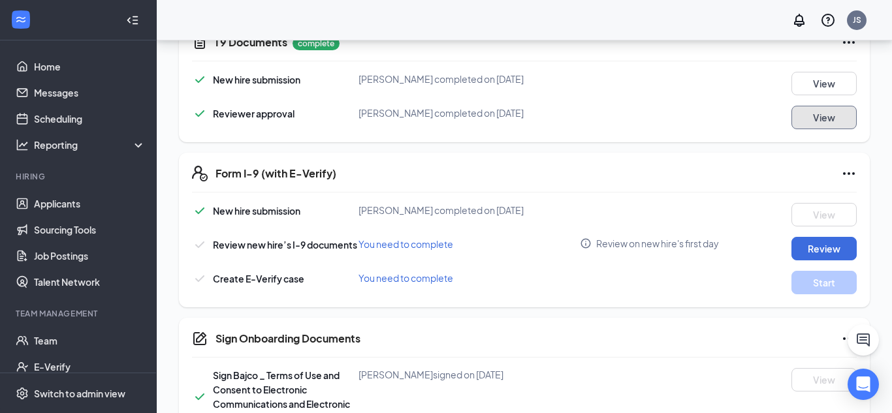
scroll to position [511, 0]
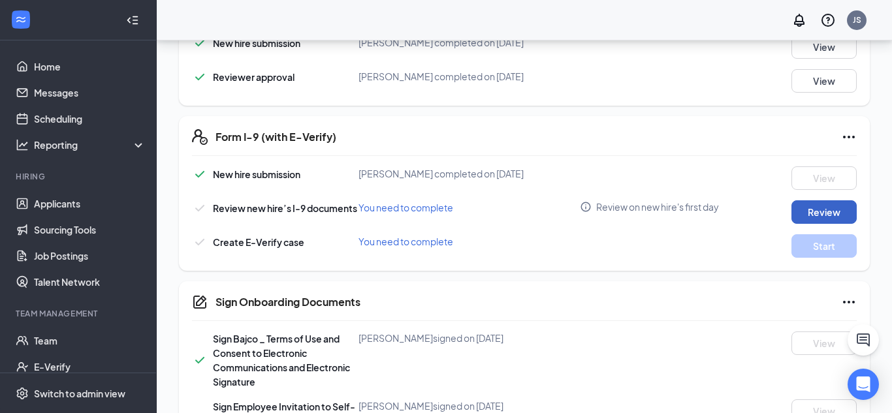
click at [840, 216] on button "Review" at bounding box center [824, 212] width 65 height 24
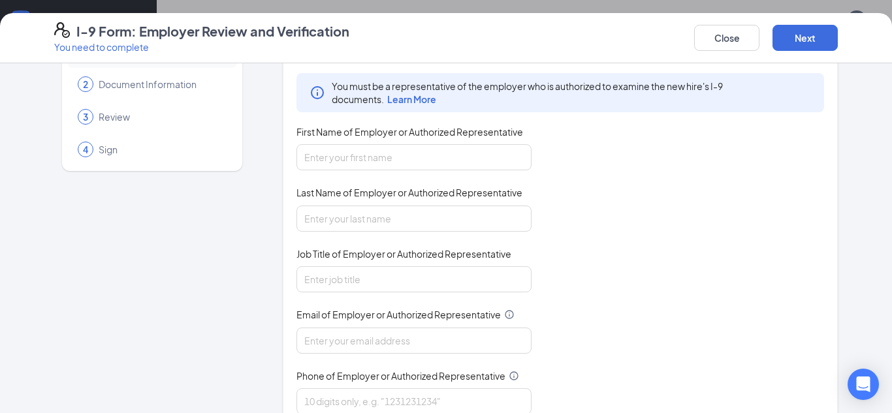
scroll to position [55, 0]
click at [361, 152] on input "First Name of Employer or Authorized Representative" at bounding box center [413, 157] width 235 height 26
type input "Joshua"
click at [386, 214] on input "Last Name of Employer or Authorized Representative" at bounding box center [413, 218] width 235 height 26
type input "Schock"
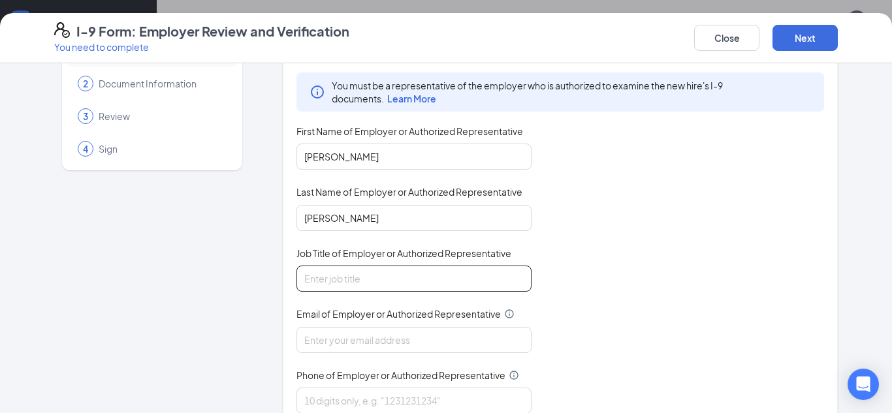
click at [370, 279] on input "Job Title of Employer or Authorized Representative" at bounding box center [413, 279] width 235 height 26
type input "General Manager"
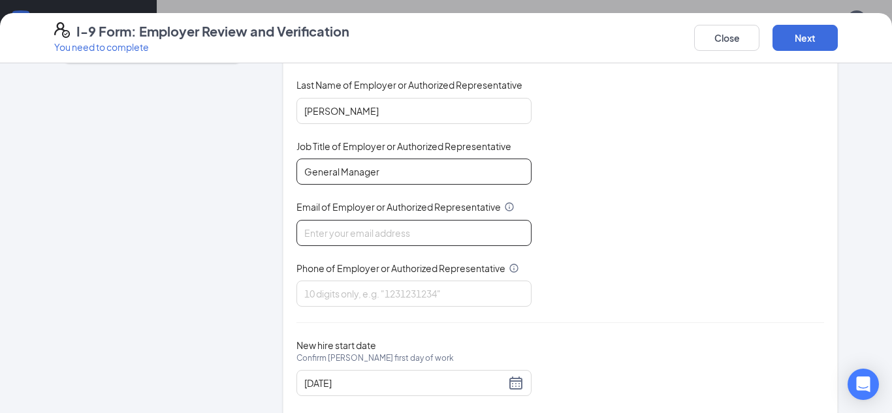
scroll to position [190, 0]
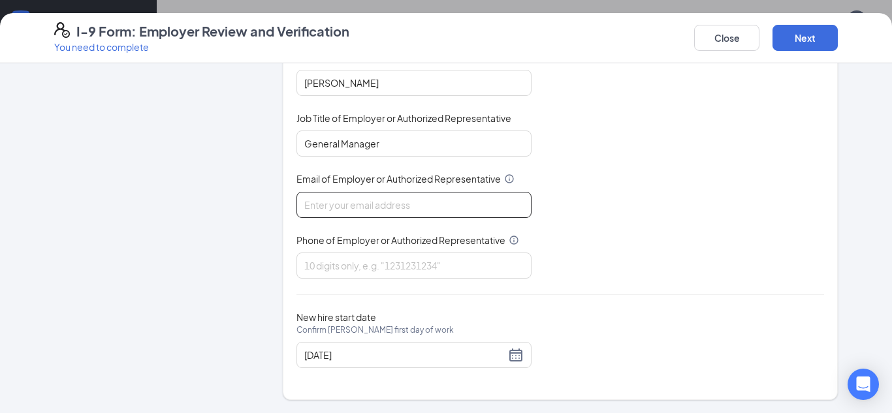
click at [381, 204] on input "Email of Employer or Authorized Representative" at bounding box center [413, 205] width 235 height 26
type input "748@bajco.net"
click at [389, 281] on div "Employer Information You must be a representative of the employer who is author…" at bounding box center [560, 143] width 528 height 481
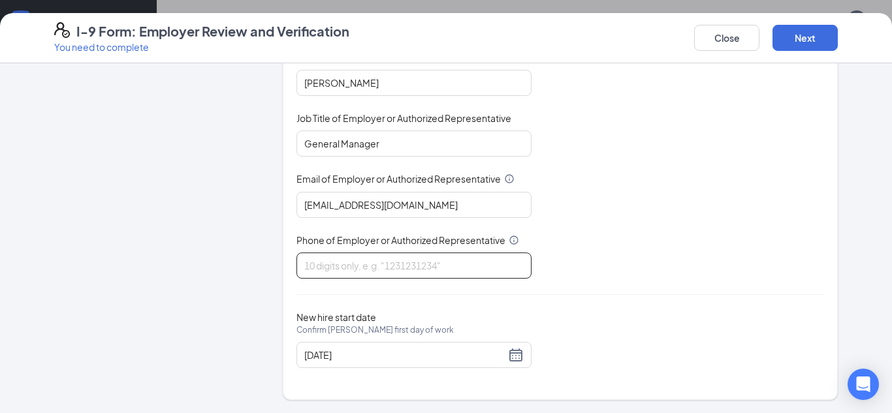
click at [394, 270] on input "Phone of Employer or Authorized Representative" at bounding box center [413, 266] width 235 height 26
type input "2605195816"
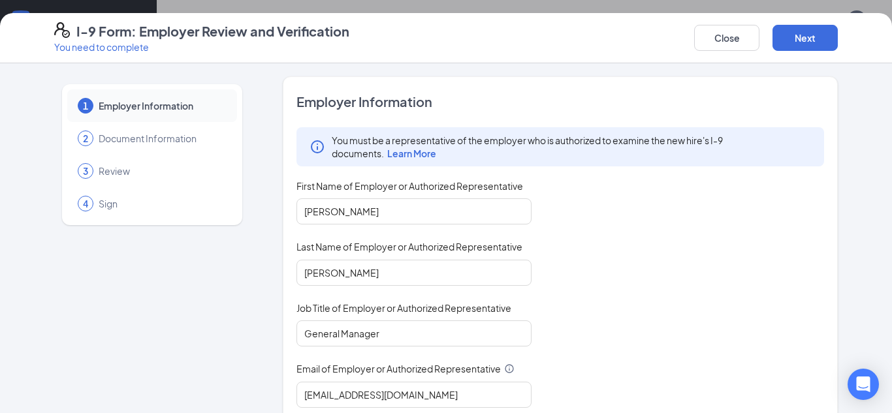
click at [187, 139] on span "Document Information" at bounding box center [161, 138] width 125 height 13
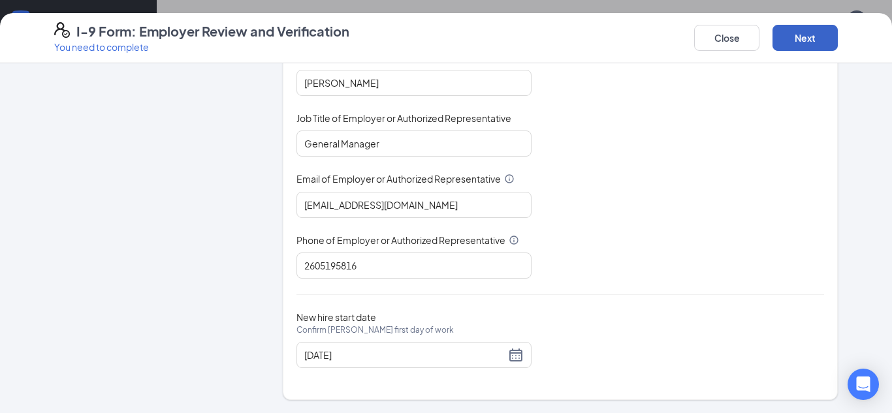
click at [792, 40] on button "Next" at bounding box center [805, 38] width 65 height 26
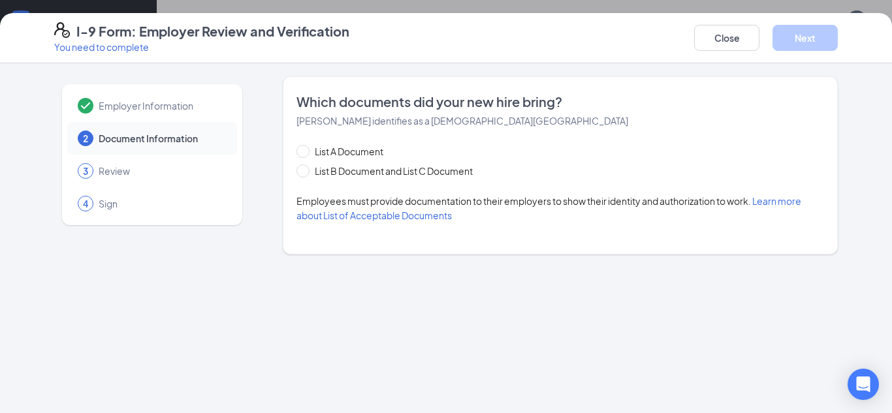
scroll to position [0, 0]
click at [305, 174] on span at bounding box center [302, 171] width 13 height 13
click at [305, 174] on input "List B Document and List C Document" at bounding box center [300, 169] width 9 height 9
radio input "true"
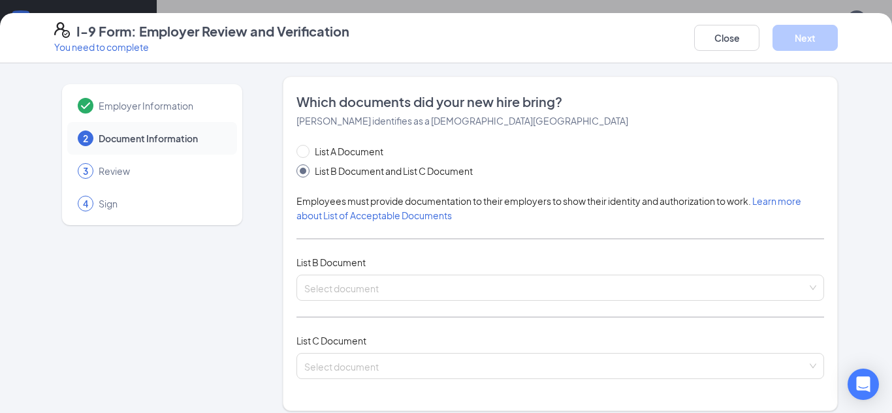
scroll to position [42, 0]
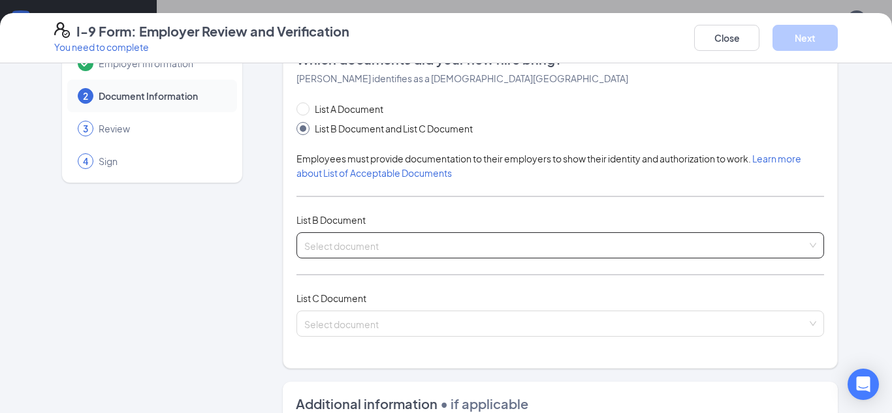
click at [428, 251] on input "search" at bounding box center [555, 243] width 503 height 20
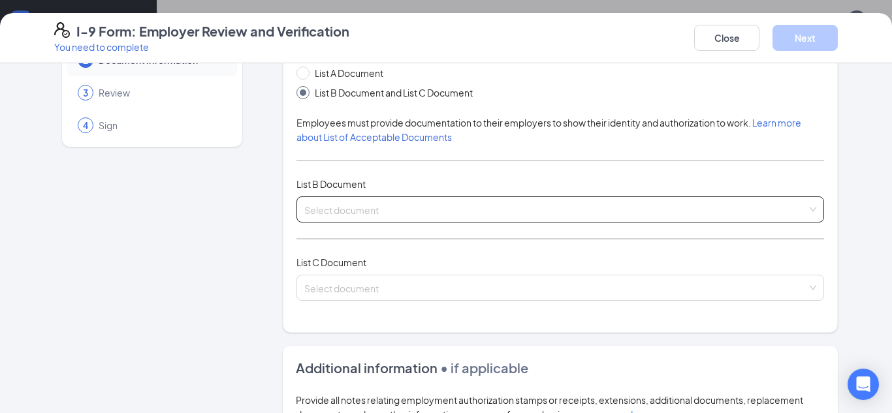
scroll to position [84, 0]
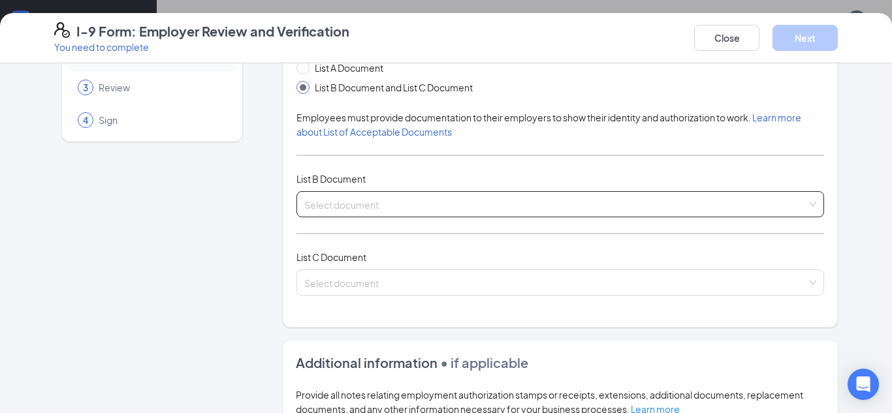
click at [366, 207] on input "search" at bounding box center [555, 202] width 503 height 20
click at [405, 207] on input "search" at bounding box center [555, 202] width 503 height 20
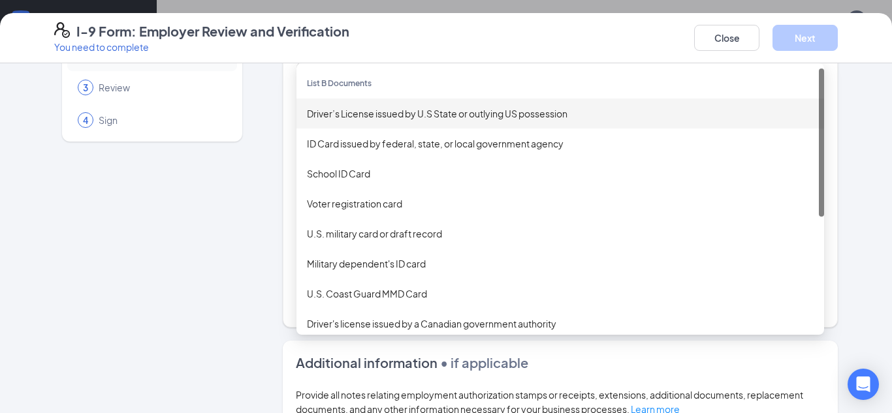
click at [452, 110] on div "Driver’s License issued by U.S State or outlying US possession" at bounding box center [560, 113] width 507 height 14
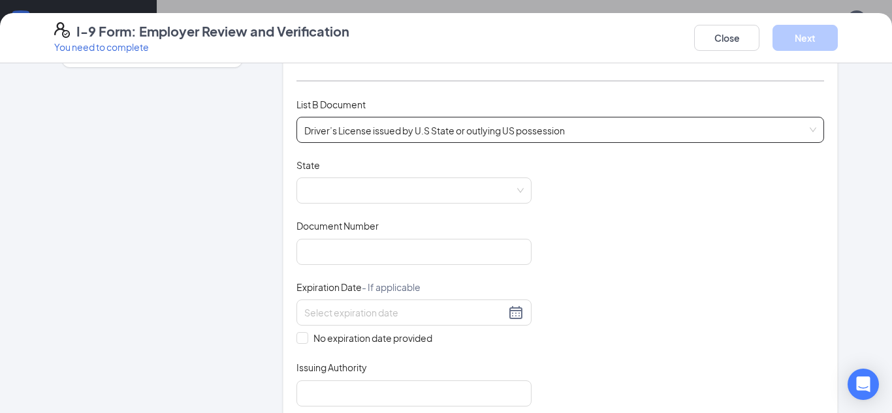
scroll to position [173, 0]
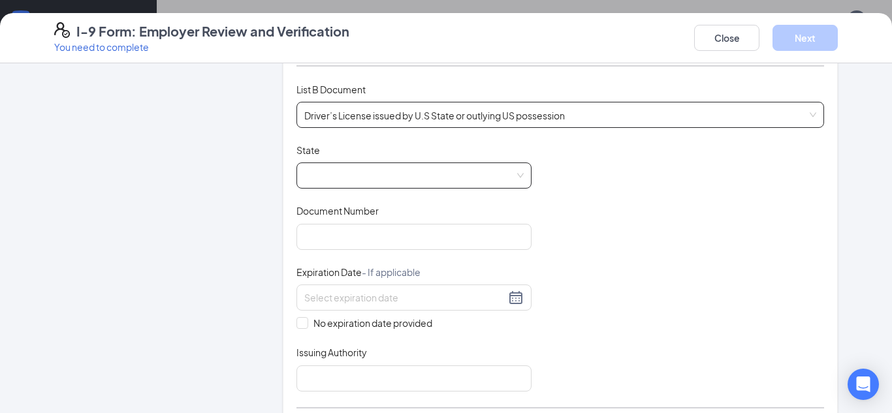
click at [490, 176] on span at bounding box center [413, 175] width 219 height 25
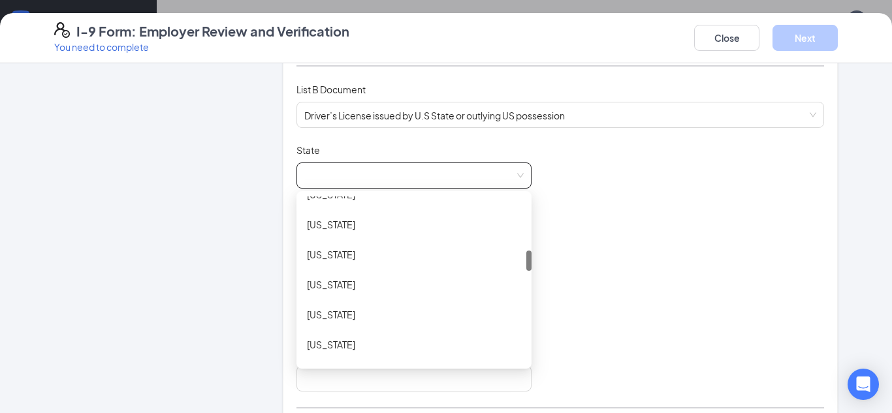
scroll to position [440, 0]
click at [339, 258] on div "Indiana" at bounding box center [414, 252] width 214 height 14
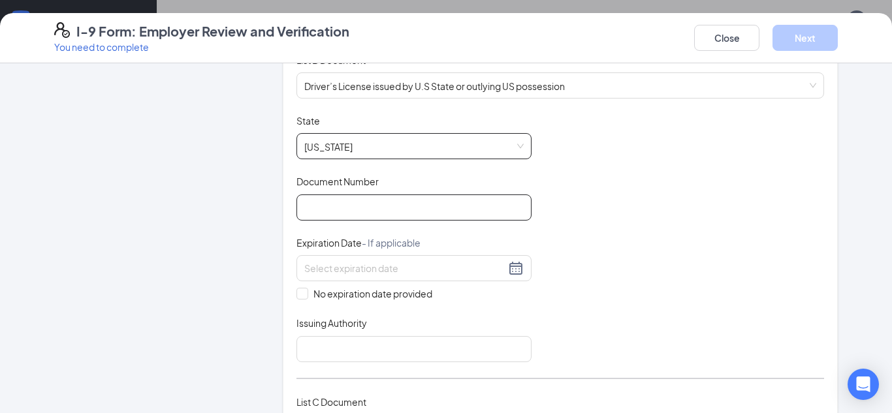
scroll to position [204, 0]
click at [342, 206] on input "Document Number" at bounding box center [413, 206] width 235 height 26
type input "6"
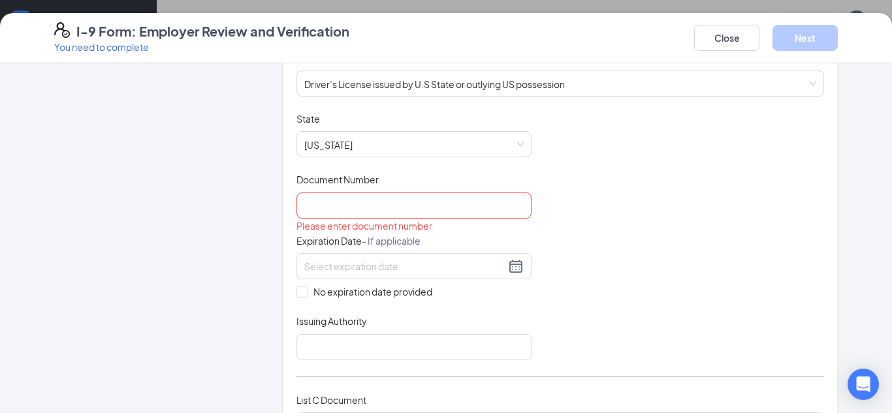
click at [603, 223] on div "Document Title Driver’s License issued by U.S State or outlying US possession S…" at bounding box center [560, 236] width 528 height 248
click at [506, 210] on input "Document Number" at bounding box center [413, 206] width 235 height 26
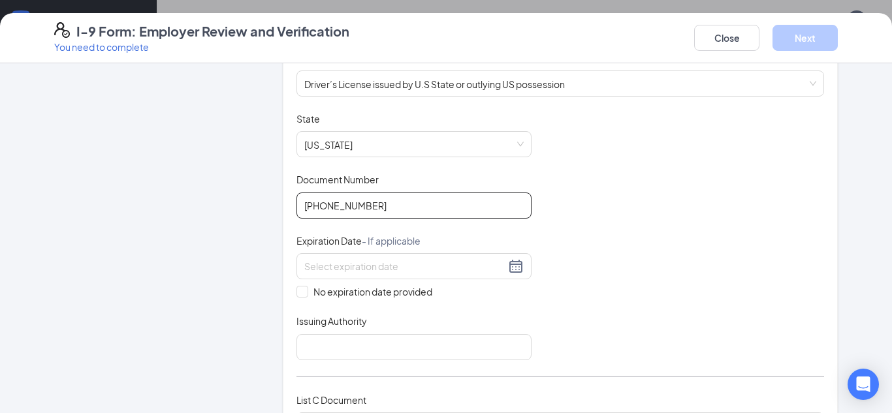
type input "6670-09-8144"
click at [577, 218] on div "Document Title Driver’s License issued by U.S State or outlying US possession S…" at bounding box center [560, 236] width 528 height 248
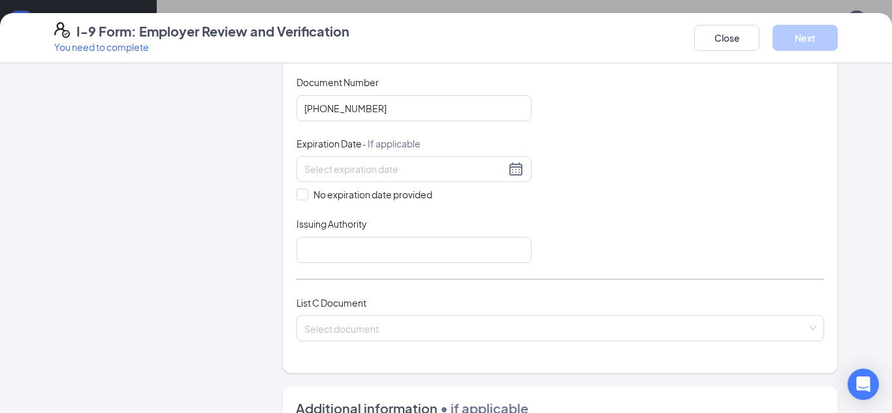
scroll to position [328, 0]
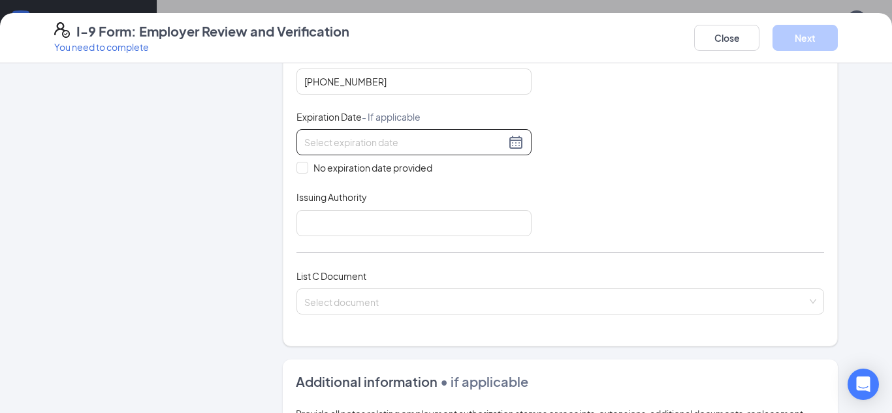
click at [355, 144] on input at bounding box center [404, 142] width 201 height 14
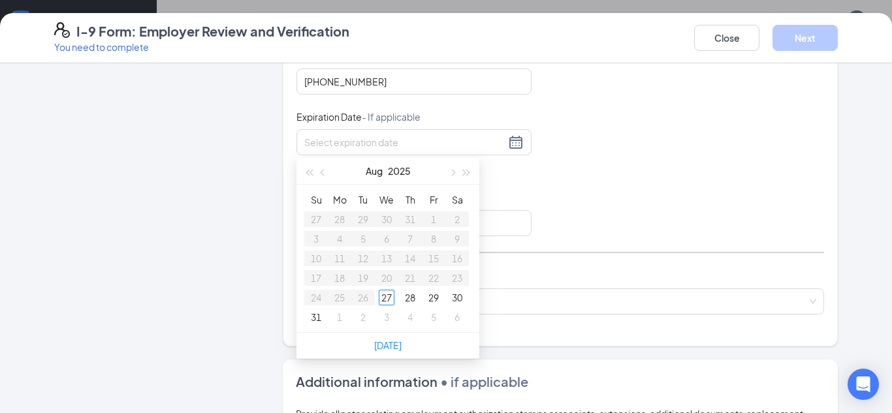
click at [556, 146] on div "Document Title Driver’s License issued by U.S State or outlying US possession S…" at bounding box center [560, 112] width 528 height 248
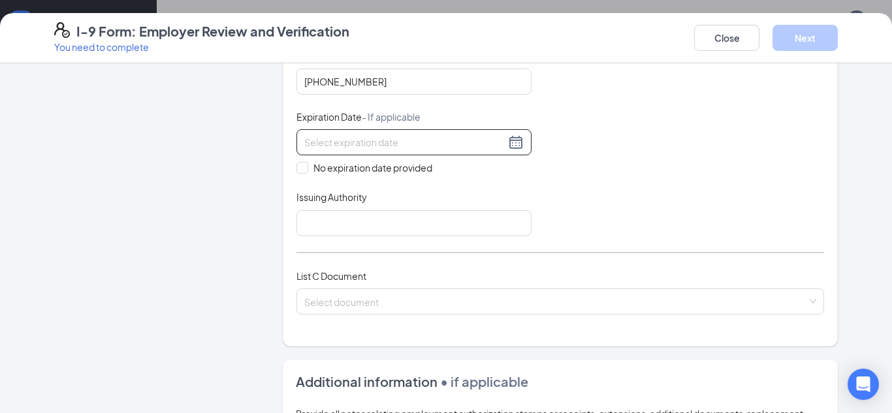
click at [509, 141] on div at bounding box center [413, 143] width 219 height 16
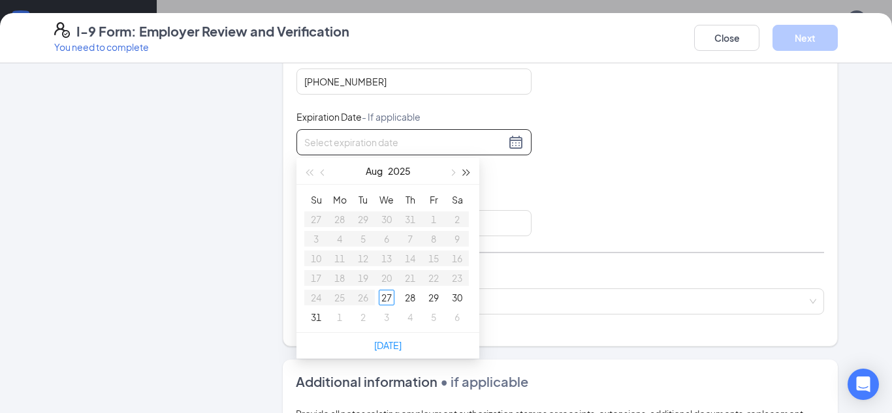
click at [465, 174] on span "button" at bounding box center [467, 173] width 7 height 7
click at [324, 173] on span "button" at bounding box center [324, 173] width 7 height 7
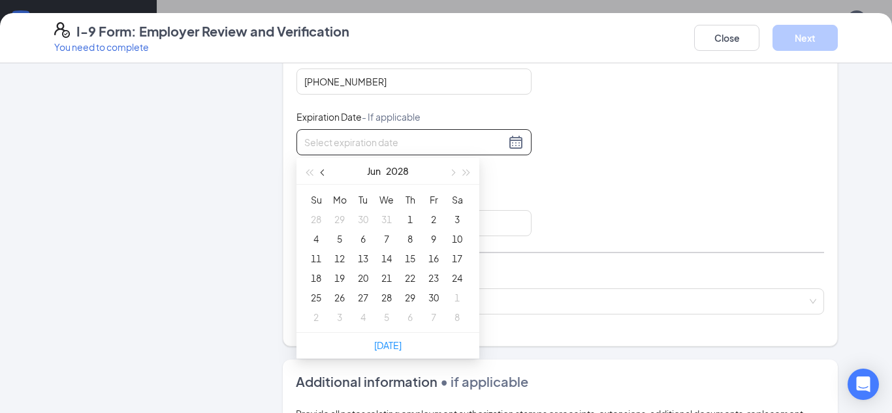
click at [324, 173] on span "button" at bounding box center [324, 173] width 7 height 7
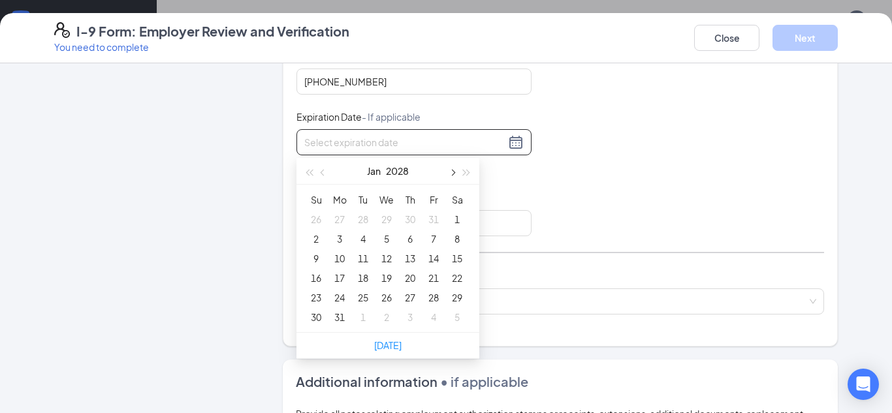
click at [451, 175] on span "button" at bounding box center [452, 173] width 7 height 7
type input "02/14/2028"
click at [336, 240] on div "7" at bounding box center [340, 239] width 16 height 16
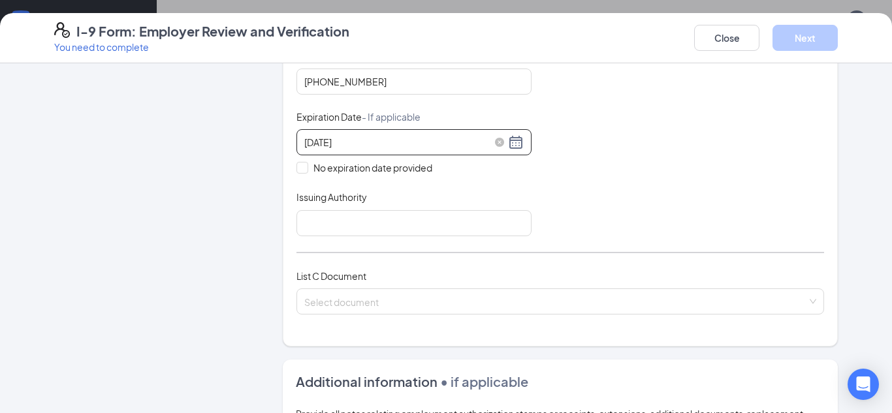
click at [328, 143] on input "02/07/2028" at bounding box center [404, 142] width 201 height 14
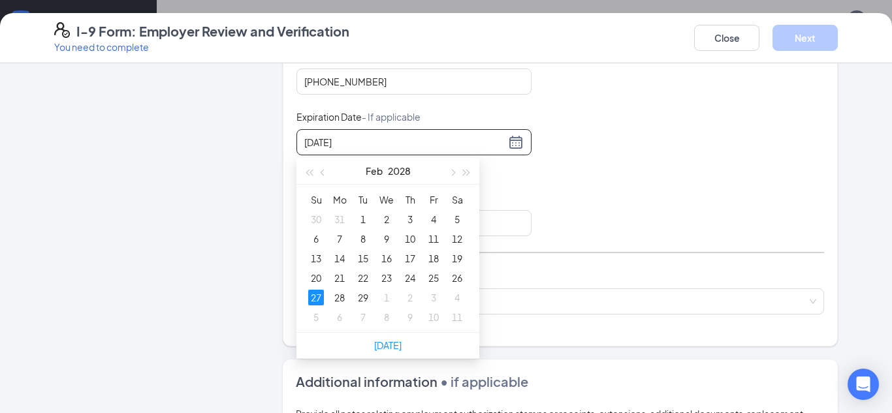
click at [668, 108] on div "Document Title Driver’s License issued by U.S State or outlying US possession S…" at bounding box center [560, 112] width 528 height 248
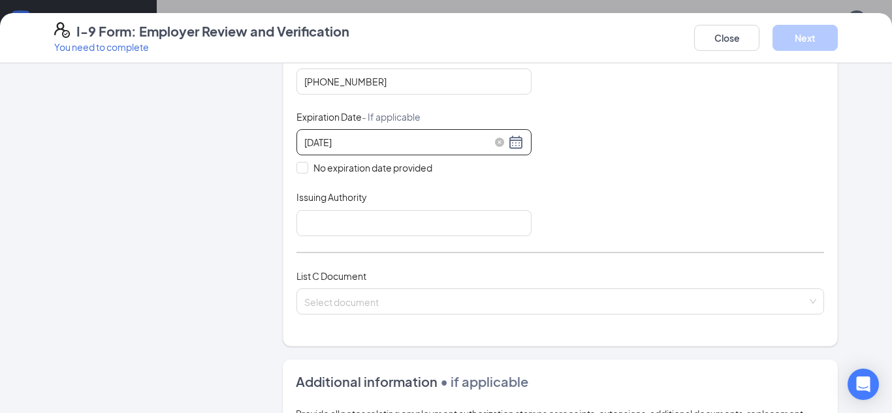
click at [325, 147] on input "02/07/2028" at bounding box center [404, 142] width 201 height 14
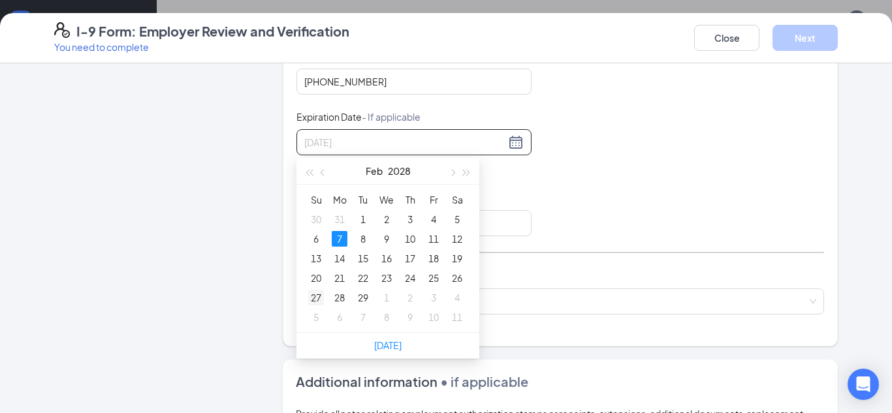
type input "02/27/2028"
click at [317, 301] on div "27" at bounding box center [316, 298] width 16 height 16
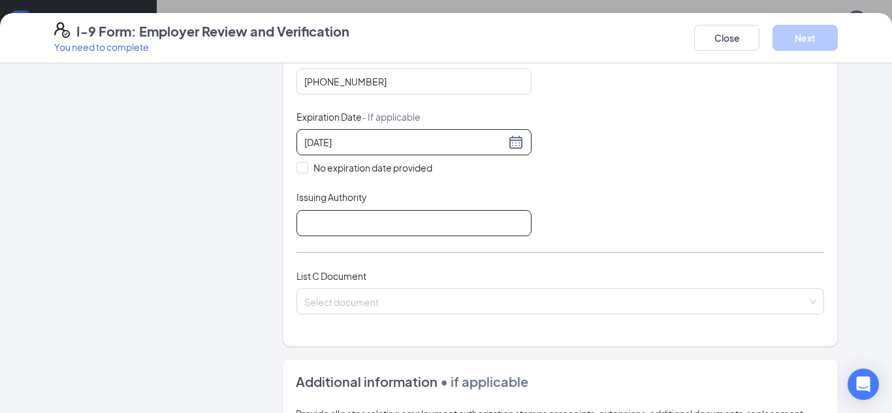
click at [405, 219] on input "Issuing Authority" at bounding box center [413, 223] width 235 height 26
type input "Indiana"
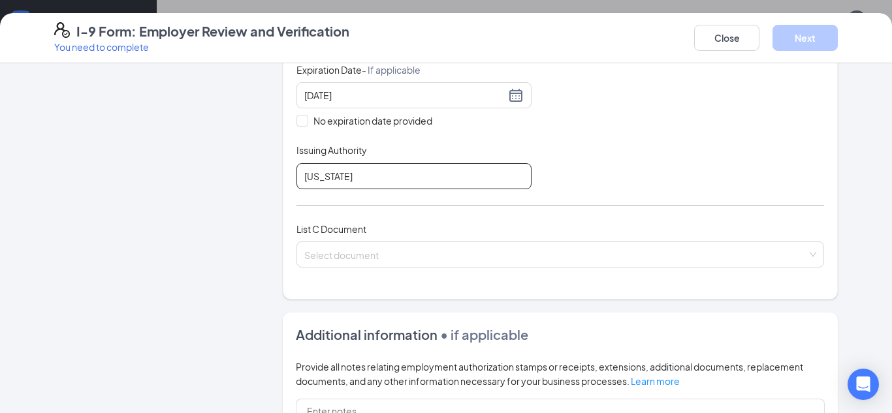
scroll to position [378, 0]
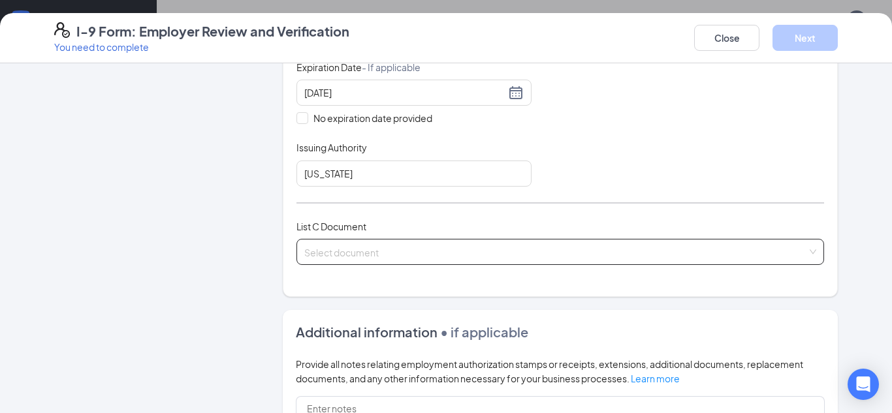
click at [346, 255] on input "search" at bounding box center [555, 250] width 503 height 20
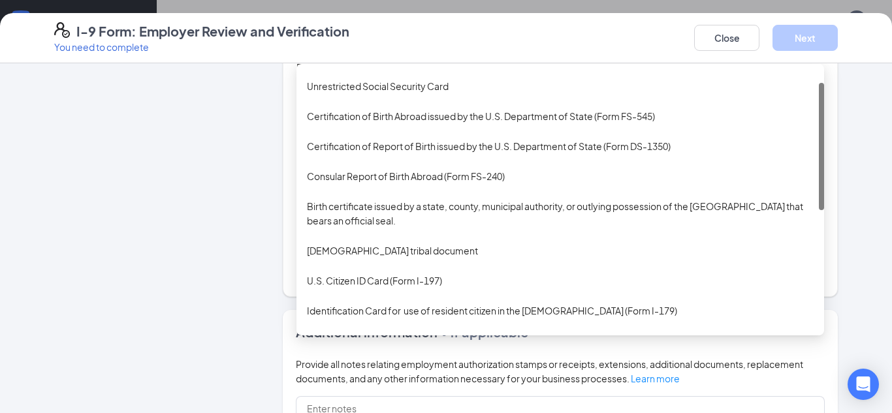
scroll to position [0, 0]
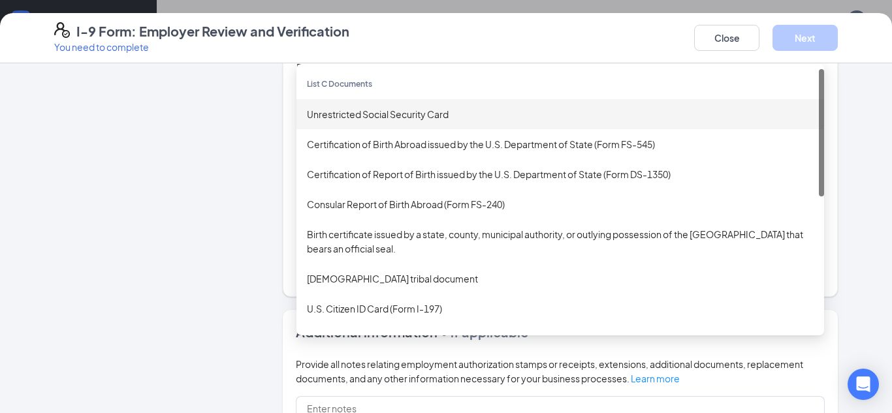
click at [411, 120] on div "Unrestricted Social Security Card" at bounding box center [560, 114] width 507 height 14
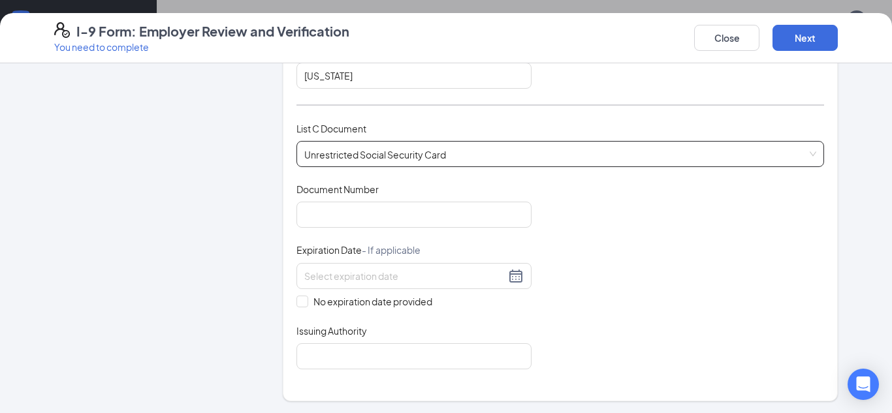
scroll to position [481, 0]
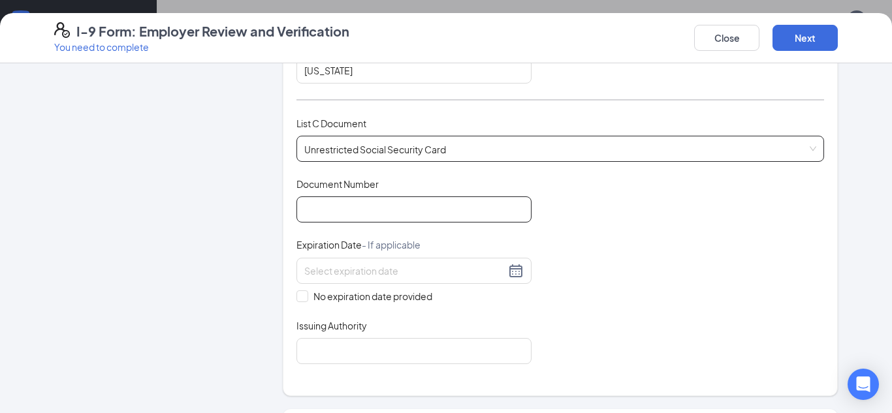
click at [357, 207] on input "Document Number" at bounding box center [413, 210] width 235 height 26
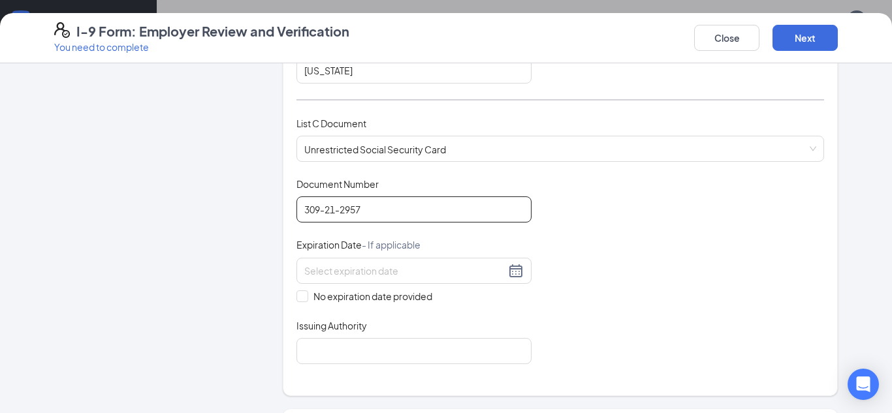
type input "309-21-2957"
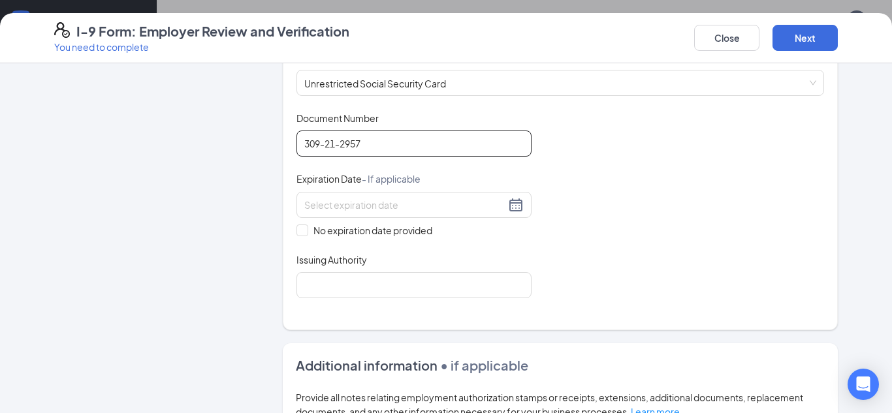
scroll to position [549, 0]
click at [308, 225] on span at bounding box center [302, 229] width 12 height 12
click at [306, 225] on input "No expiration date provided" at bounding box center [300, 227] width 9 height 9
checkbox input "true"
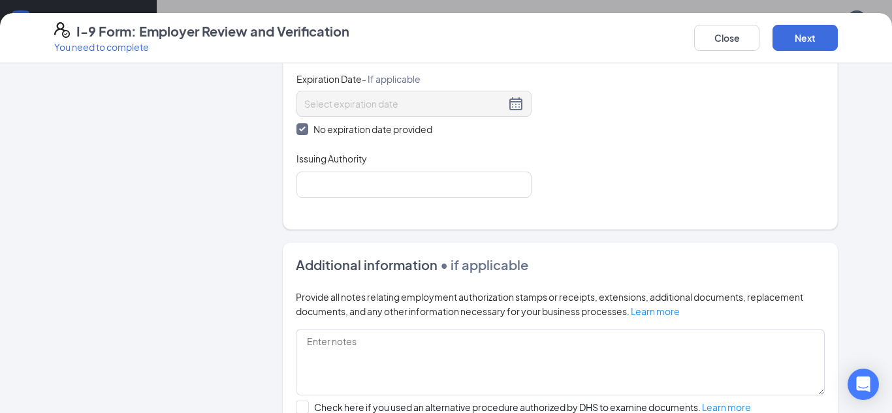
scroll to position [654, 0]
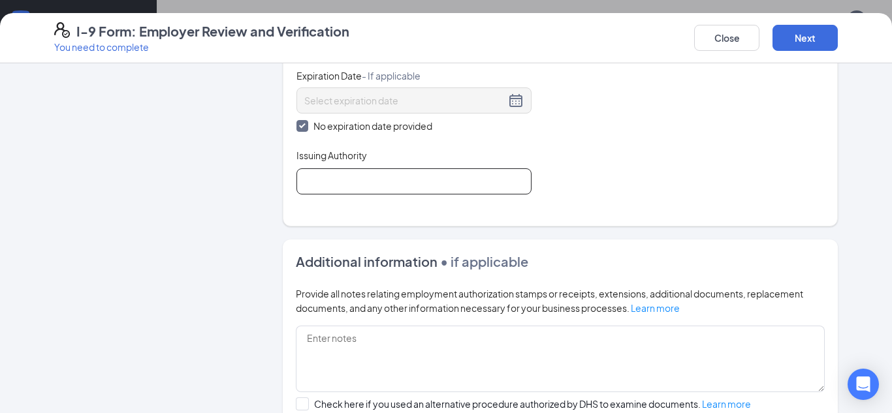
click at [415, 182] on input "Issuing Authority" at bounding box center [413, 181] width 235 height 26
type input "Social Security Administration"
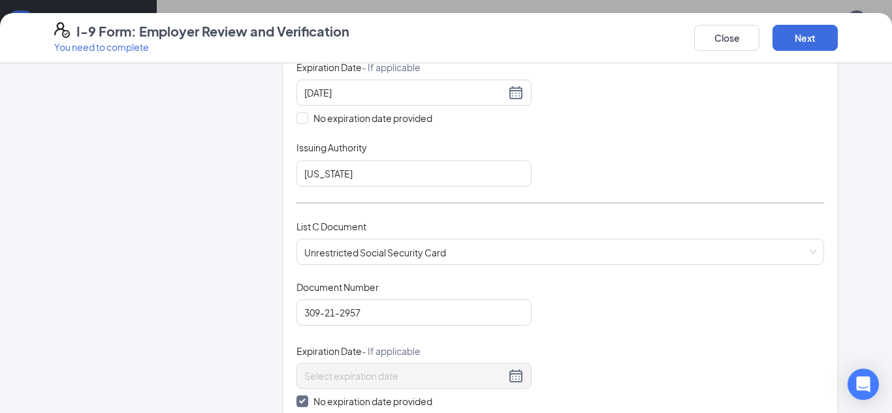
scroll to position [379, 0]
click at [812, 44] on button "Next" at bounding box center [805, 38] width 65 height 26
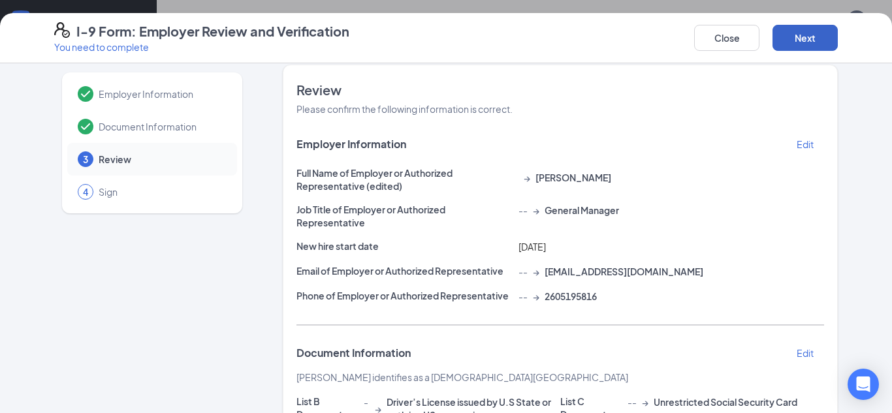
scroll to position [400, 0]
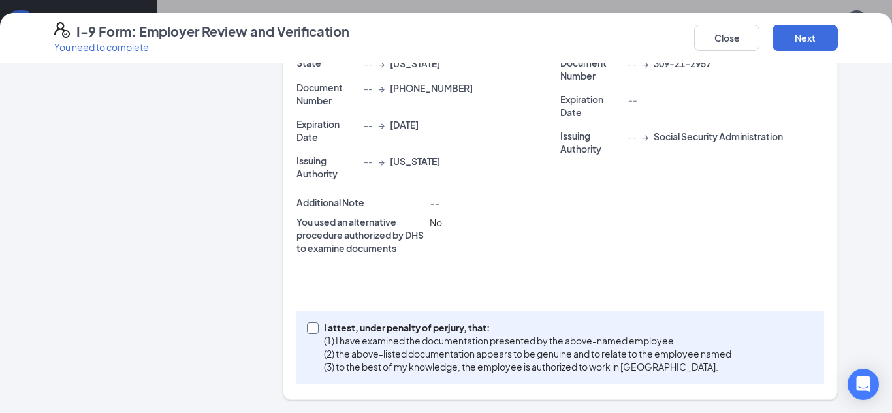
click at [312, 327] on input "I attest, under penalty of perjury, that: (1) I have examined the documentation…" at bounding box center [311, 327] width 9 height 9
checkbox input "true"
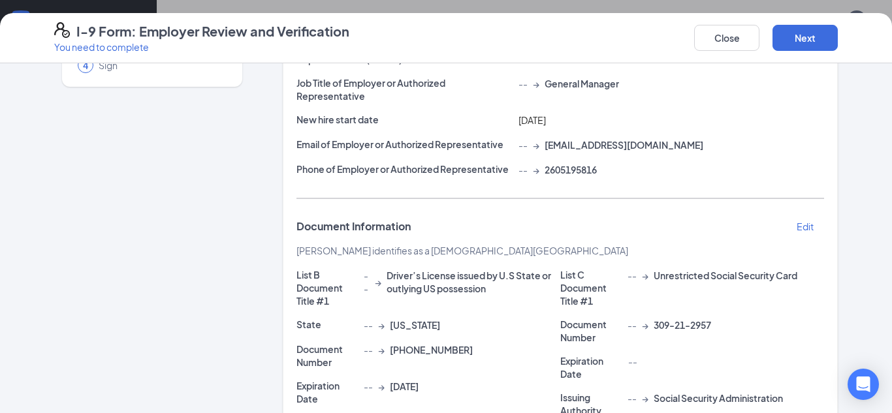
scroll to position [0, 0]
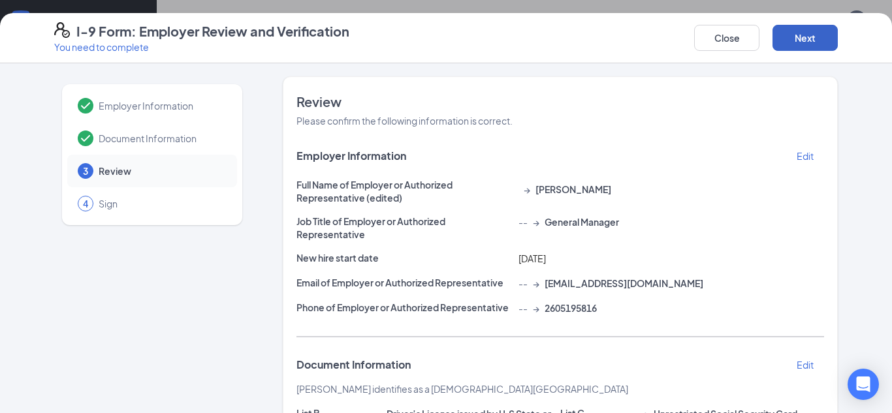
click at [801, 40] on button "Next" at bounding box center [805, 38] width 65 height 26
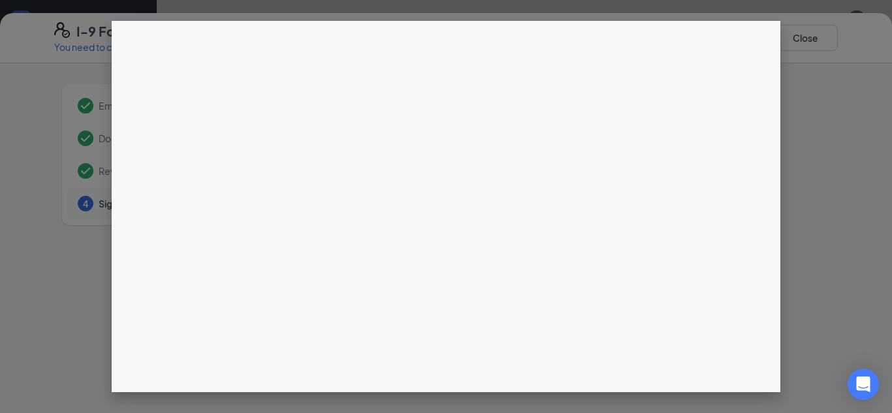
click at [458, 169] on div at bounding box center [560, 337] width 555 height 522
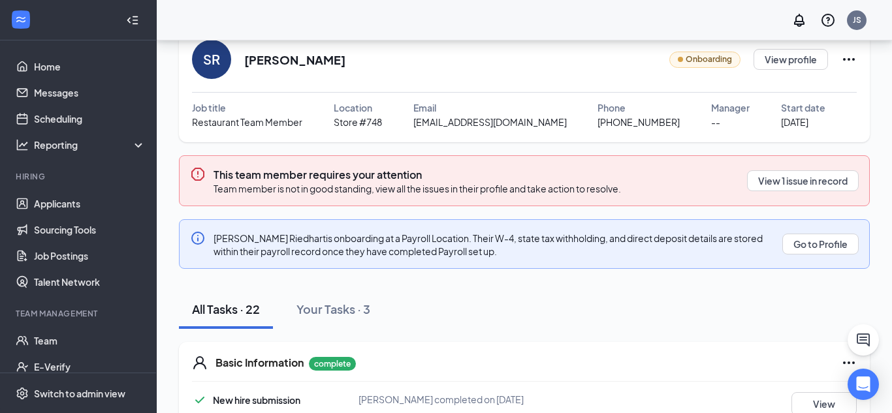
scroll to position [53, 0]
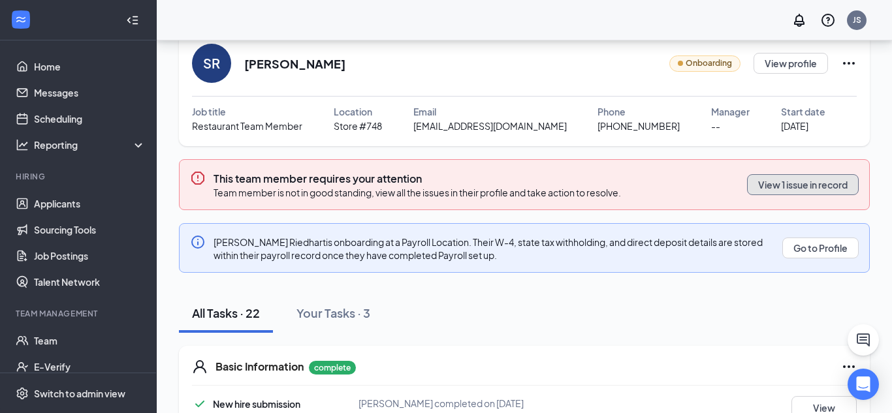
click at [832, 177] on button "View 1 issue in record" at bounding box center [803, 184] width 112 height 21
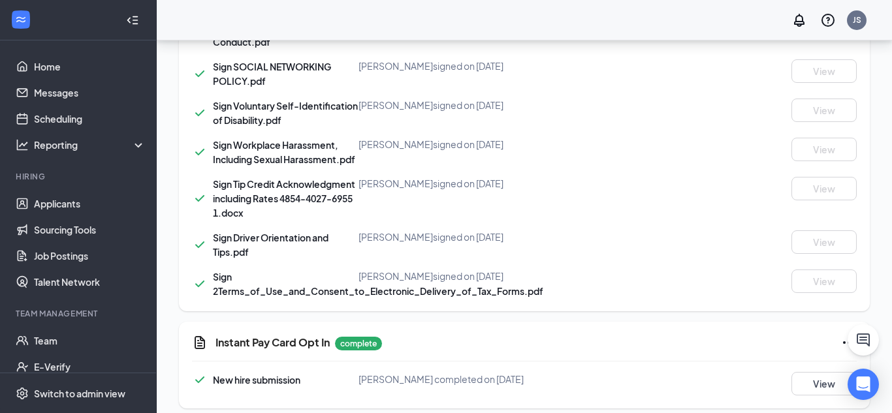
scroll to position [1234, 0]
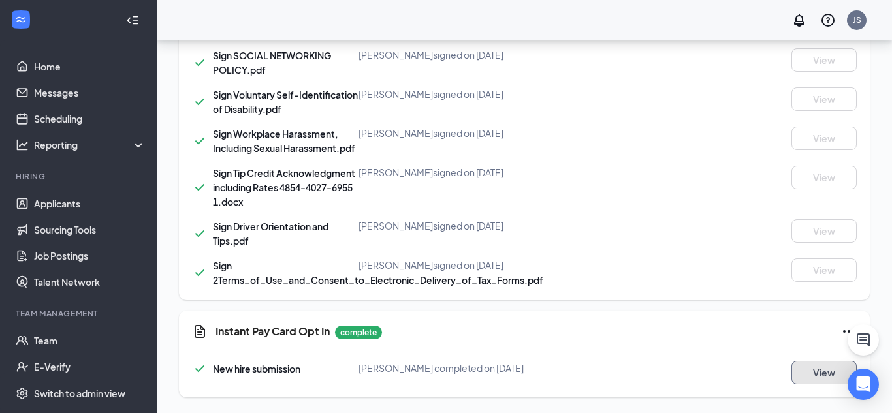
click at [808, 371] on button "View" at bounding box center [824, 373] width 65 height 24
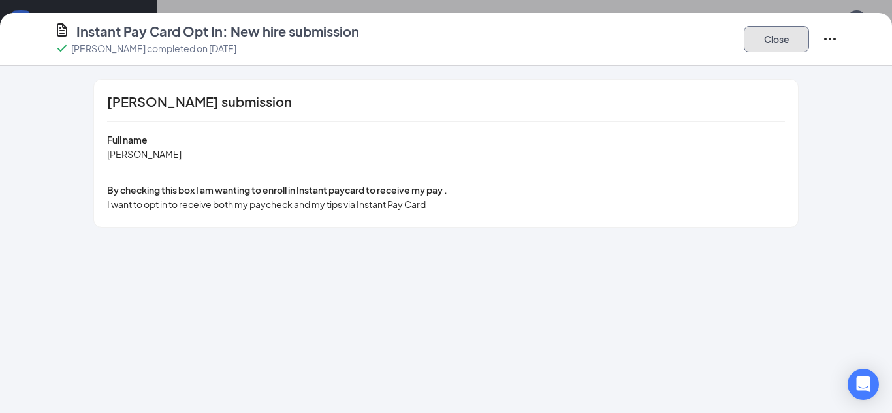
click at [788, 44] on button "Close" at bounding box center [776, 39] width 65 height 26
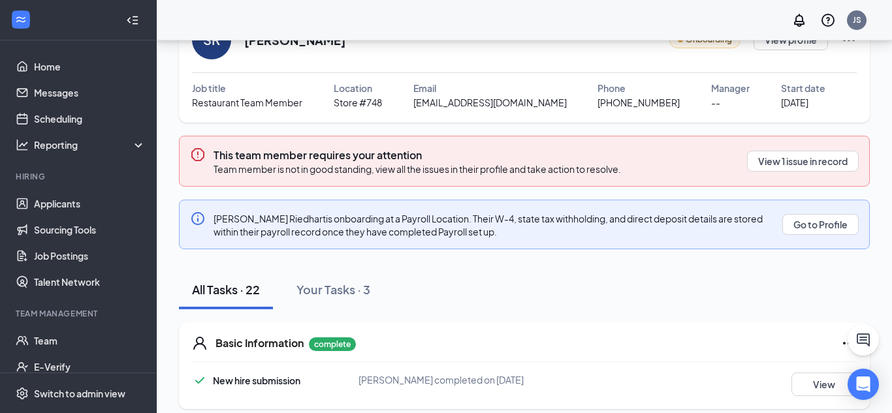
scroll to position [72, 0]
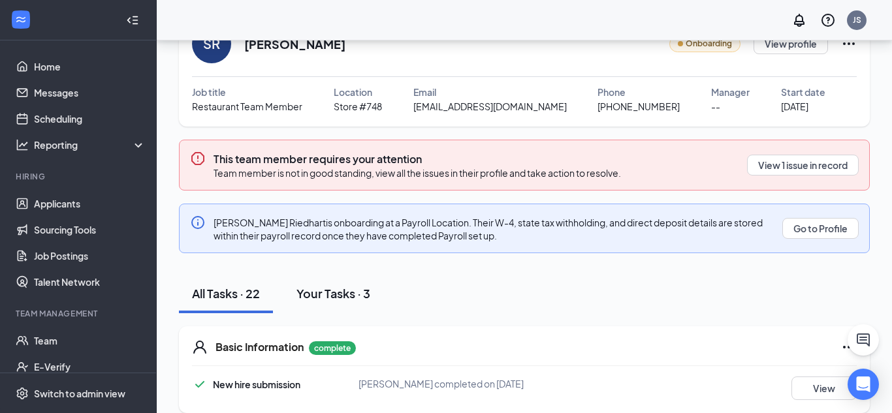
click at [319, 295] on div "Your Tasks · 3" at bounding box center [333, 293] width 74 height 16
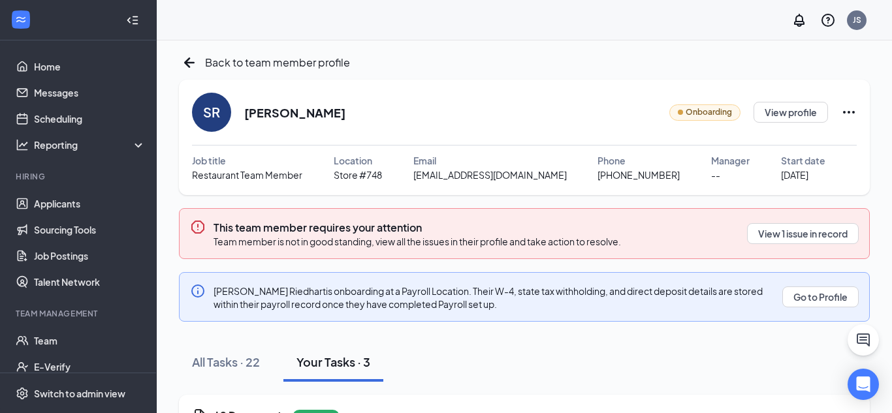
scroll to position [0, 0]
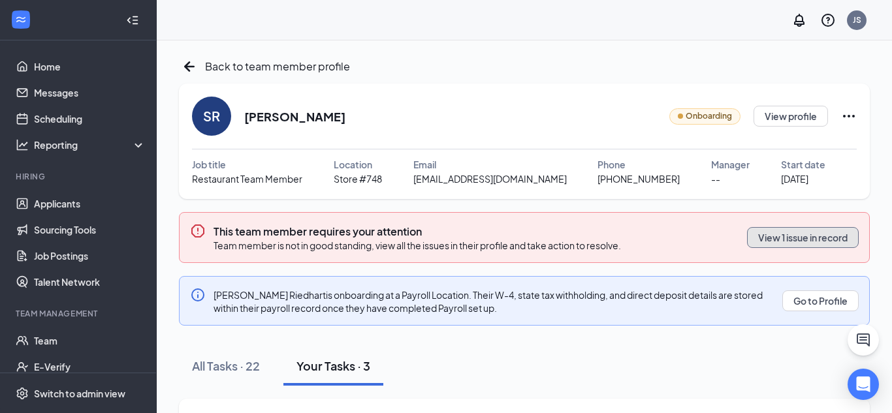
click at [805, 246] on button "View 1 issue in record" at bounding box center [803, 237] width 112 height 21
